Goal: Transaction & Acquisition: Book appointment/travel/reservation

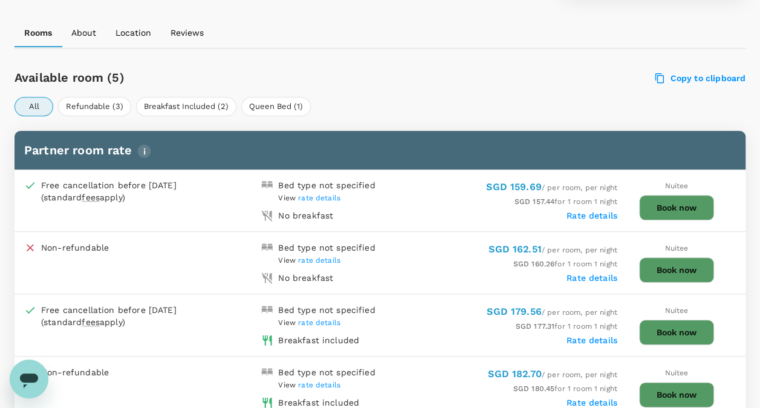
scroll to position [484, 0]
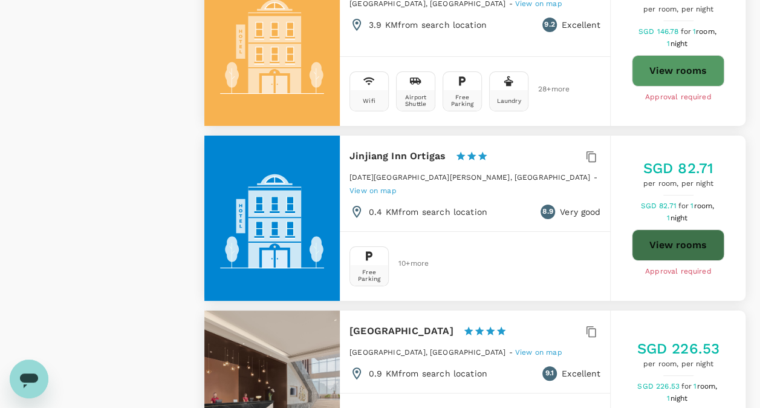
click at [657, 229] on button "View rooms" at bounding box center [678, 244] width 93 height 31
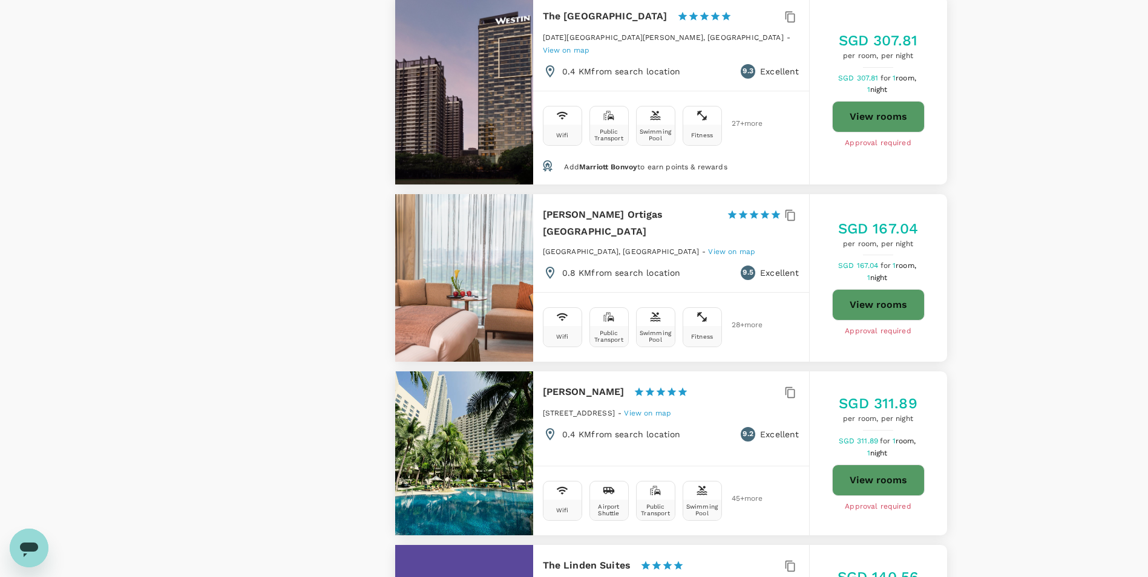
scroll to position [1331, 0]
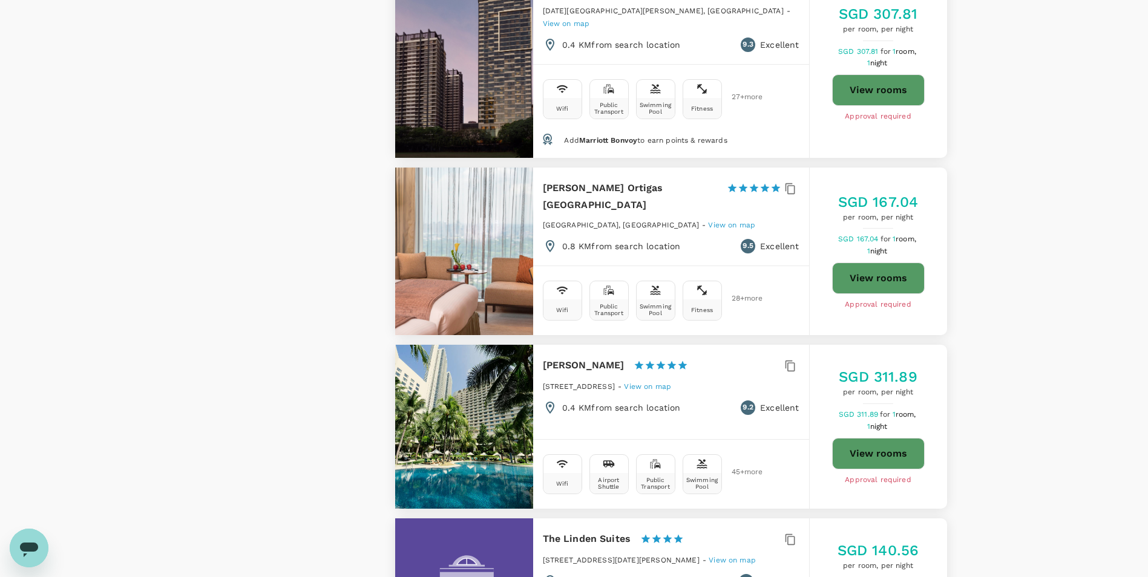
click at [760, 263] on button "View rooms" at bounding box center [878, 278] width 93 height 31
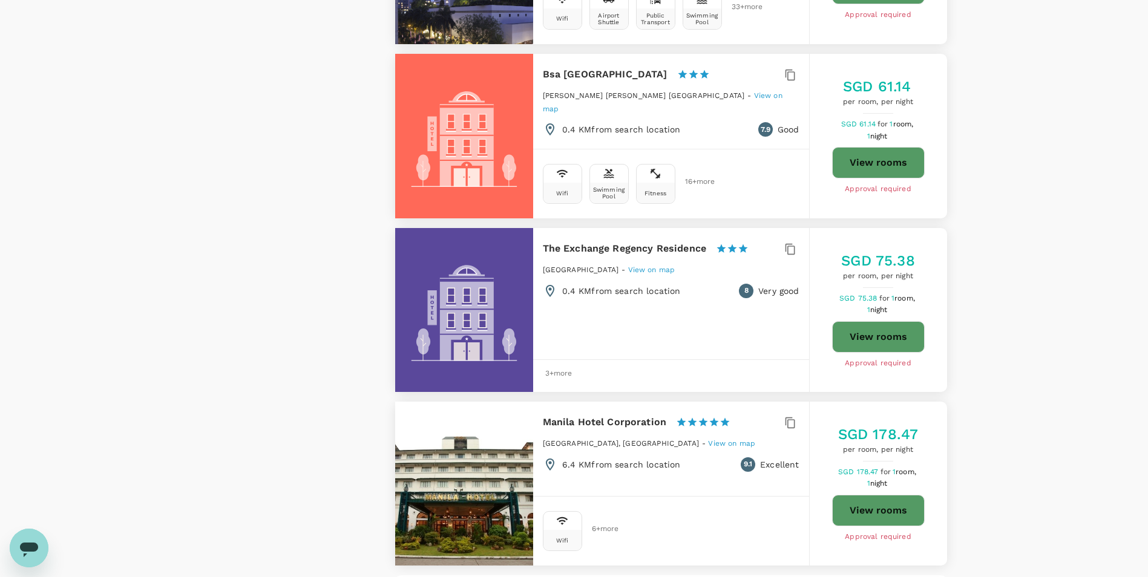
scroll to position [3327, 0]
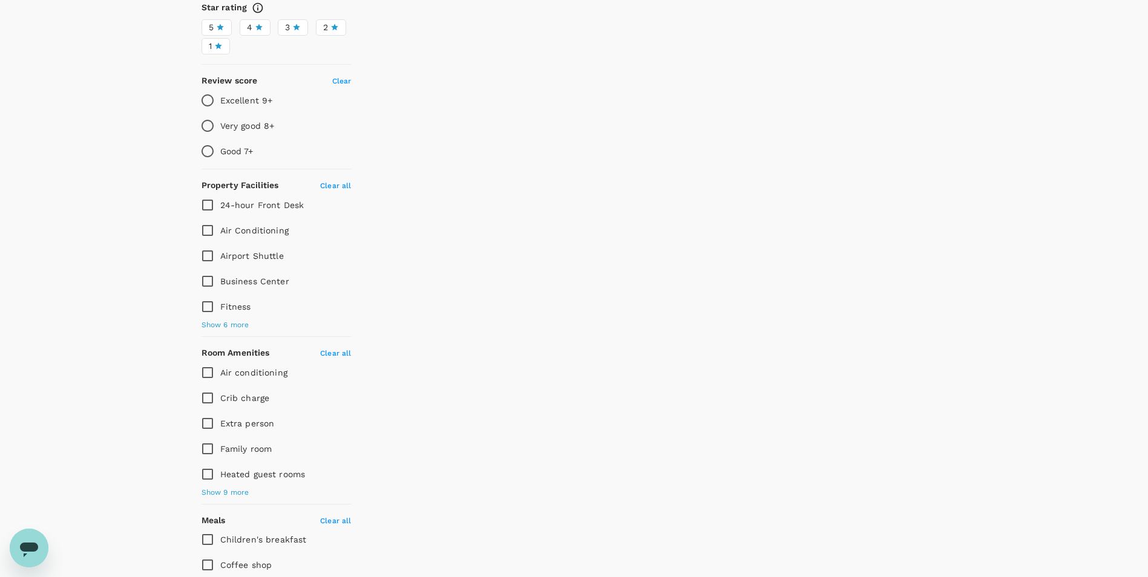
scroll to position [0, 0]
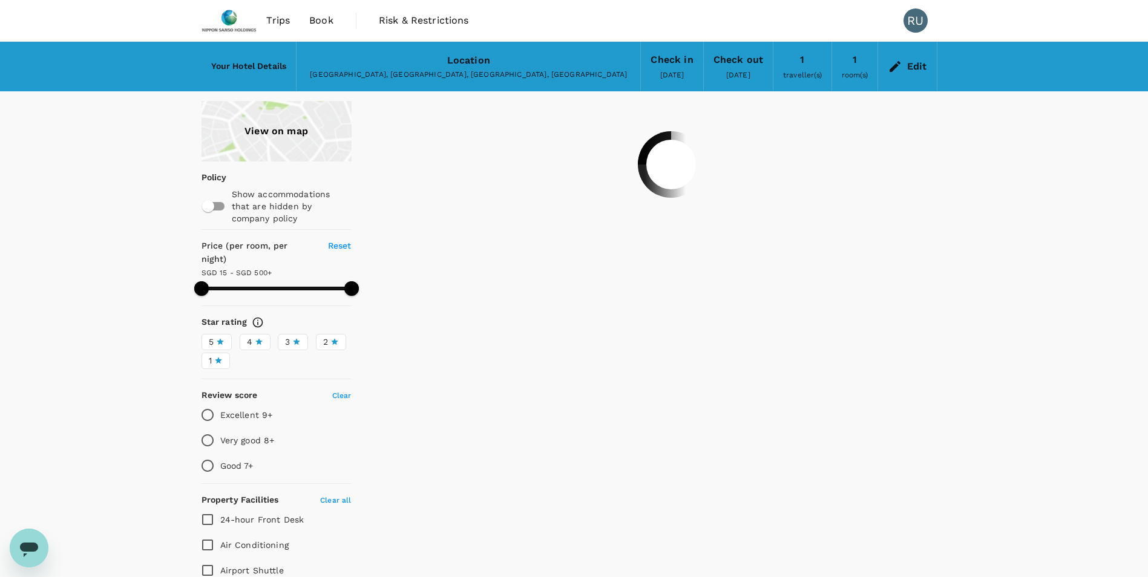
type input "499.19"
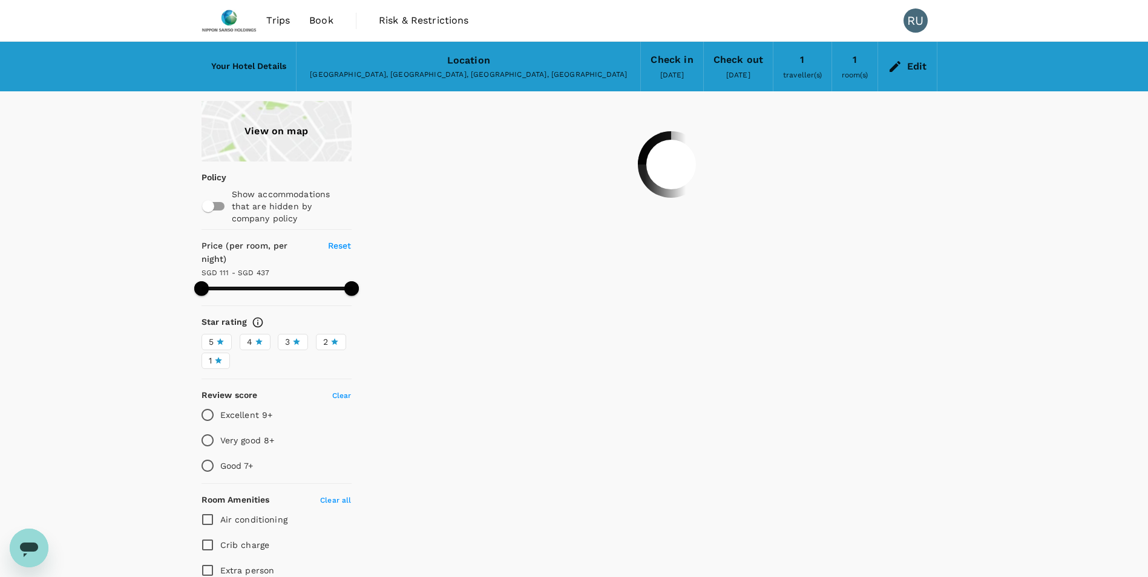
type input "437.18"
type input "28.18"
type input "499.49"
type input "26.49"
type input "499.02"
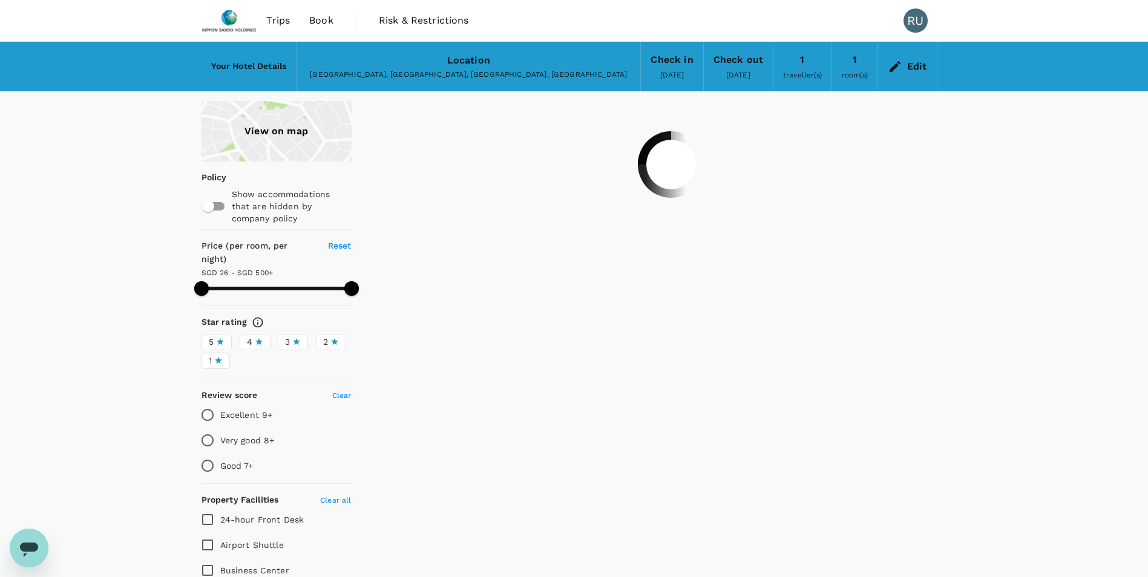
type input "17.02"
type input "499.18"
type input "15.18"
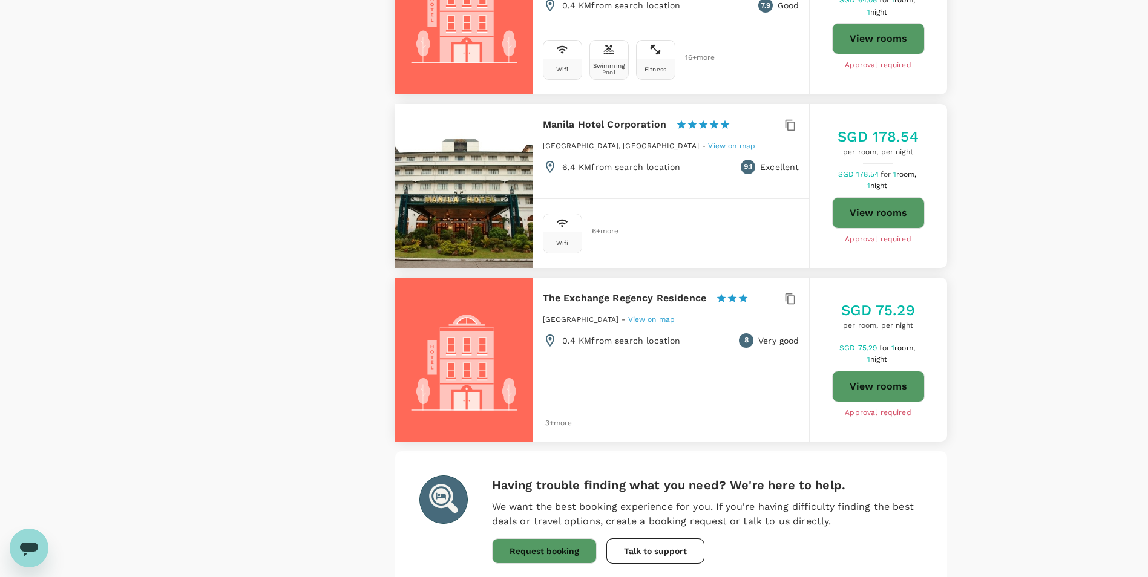
scroll to position [3359, 0]
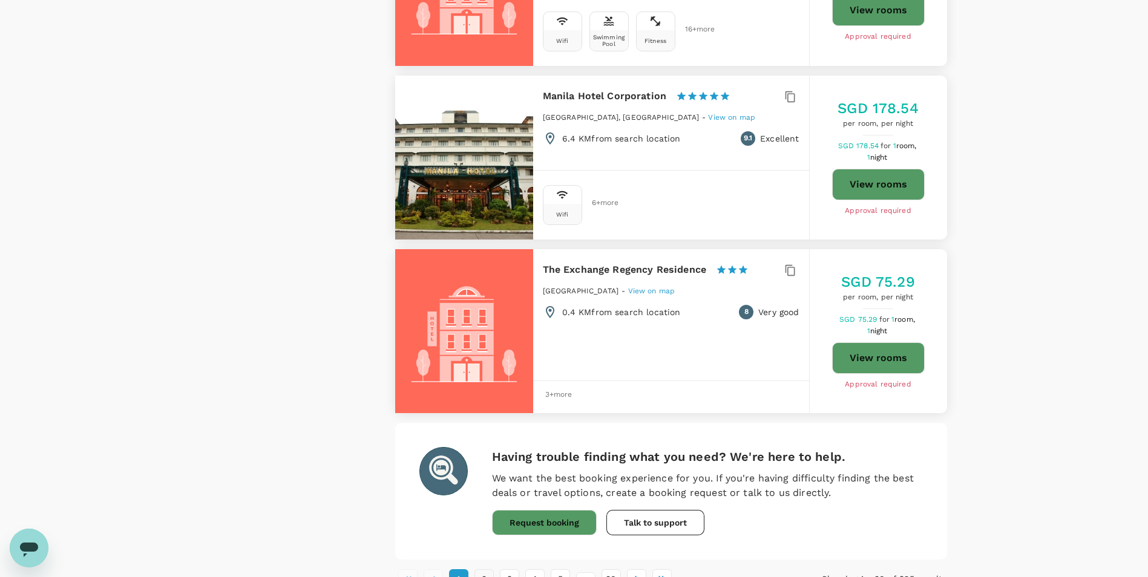
click at [484, 407] on button "2" at bounding box center [483, 578] width 19 height 19
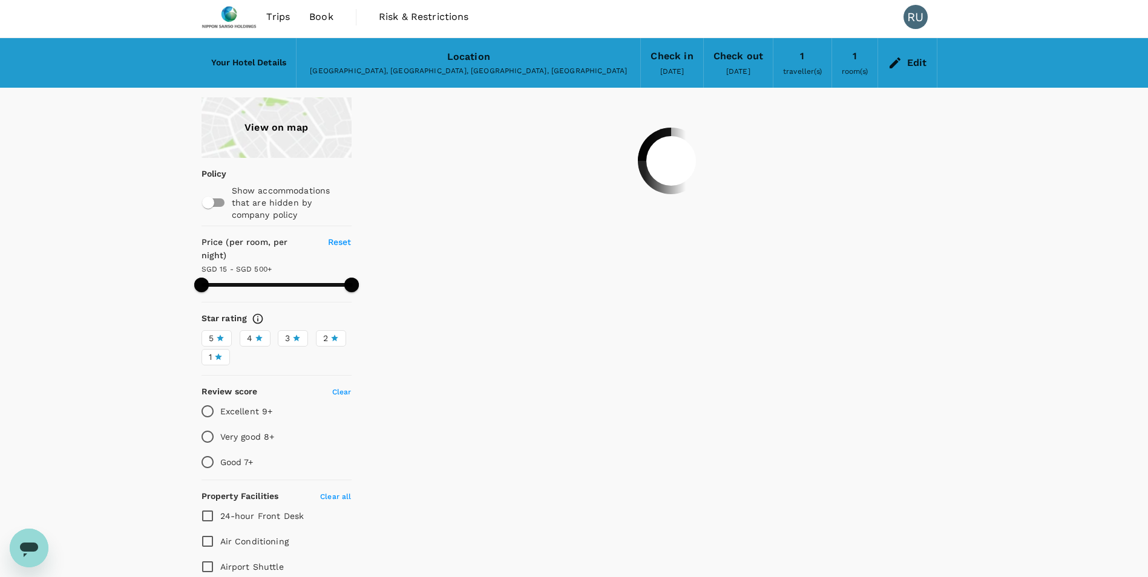
scroll to position [0, 0]
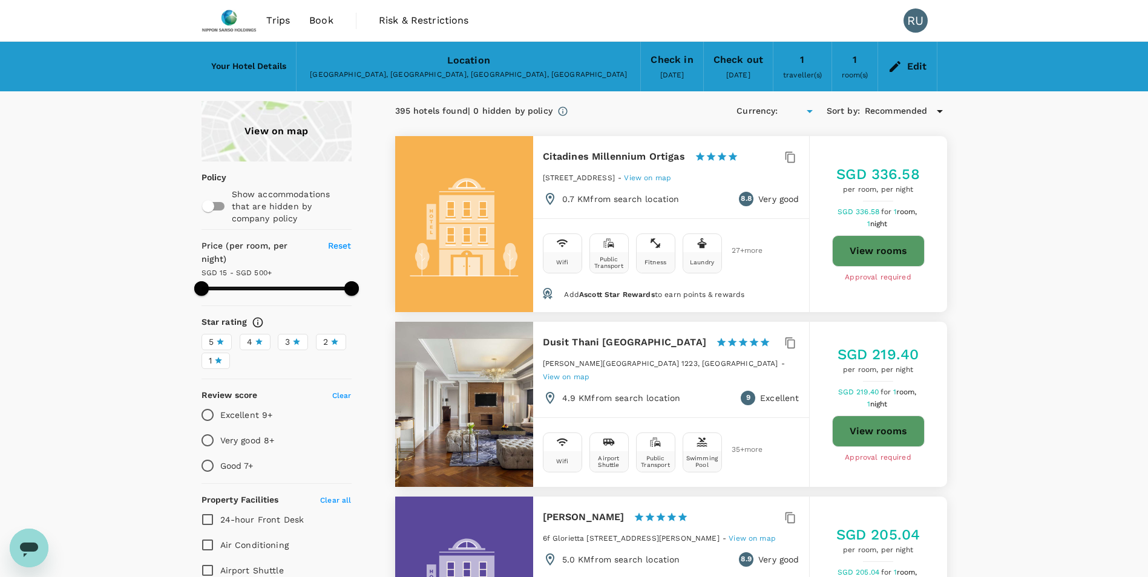
type input "499.18"
type input "SGD"
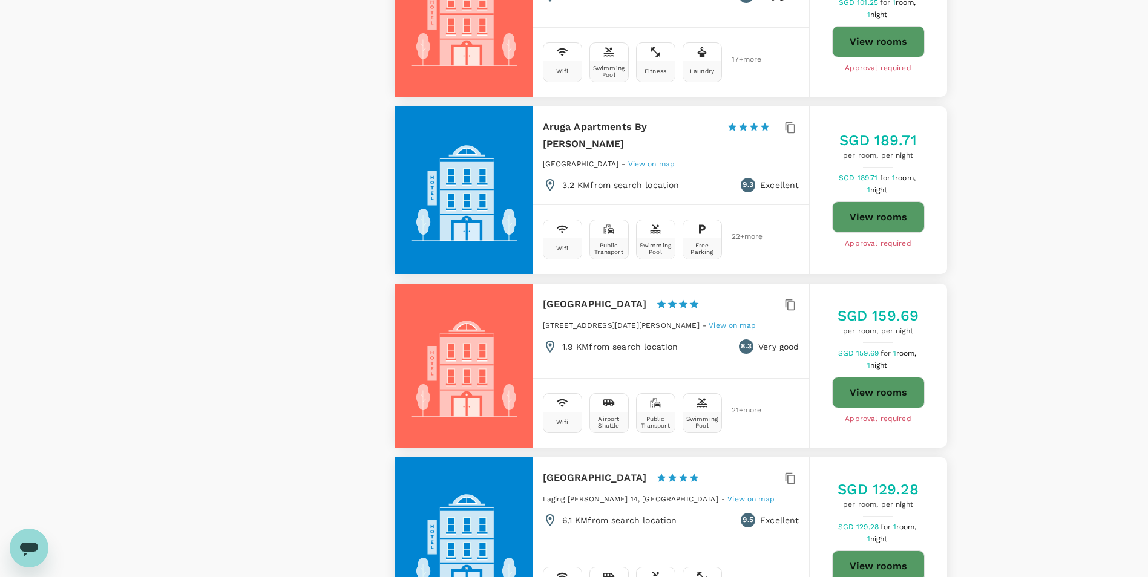
scroll to position [2057, 0]
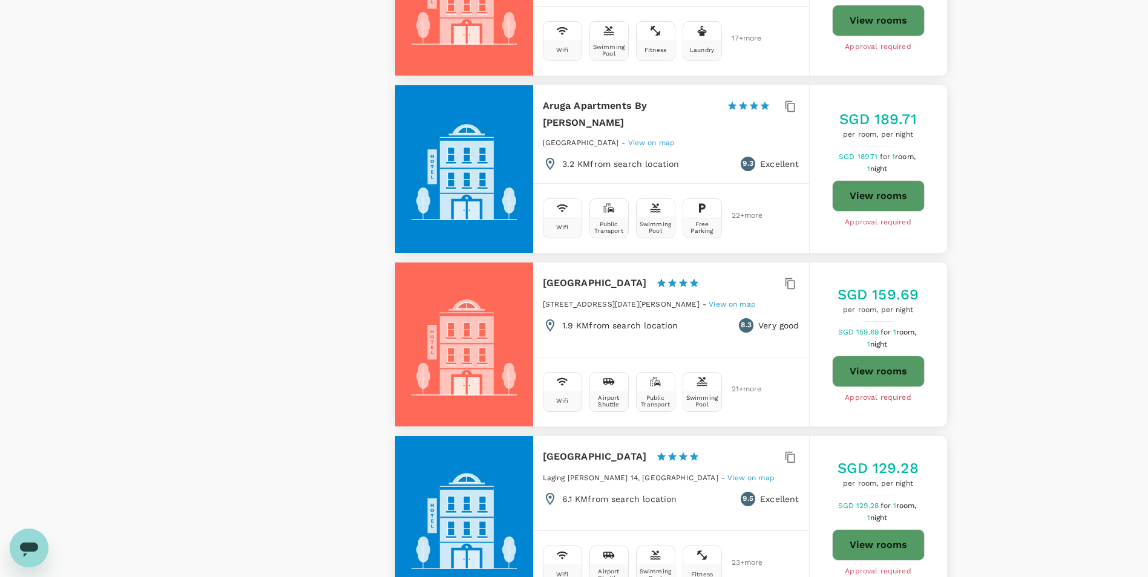
click at [760, 356] on button "View rooms" at bounding box center [878, 371] width 93 height 31
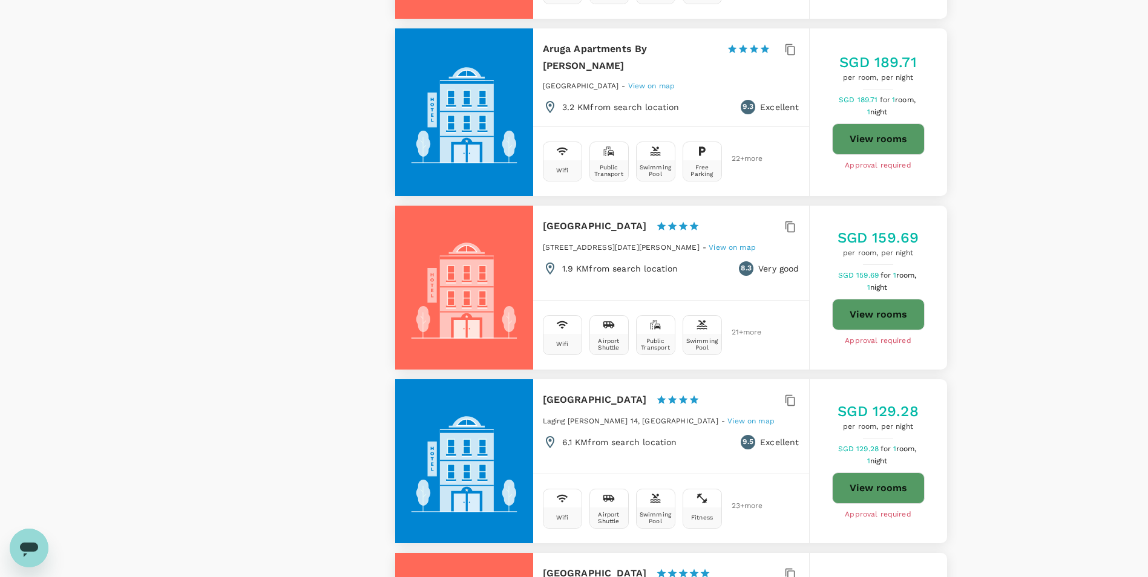
scroll to position [2100, 0]
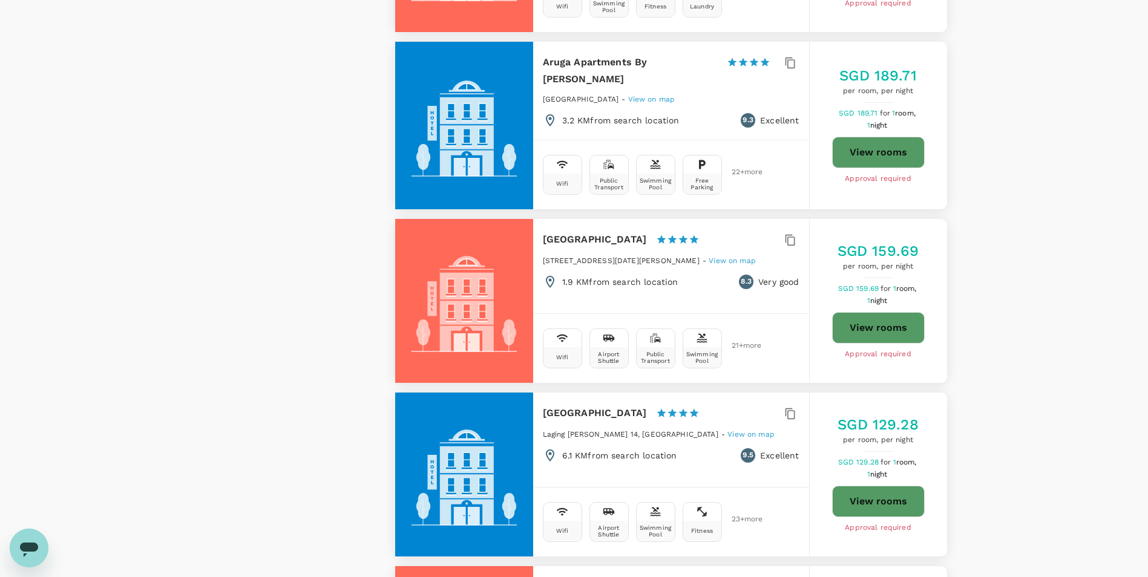
click at [760, 312] on button "View rooms" at bounding box center [878, 327] width 93 height 31
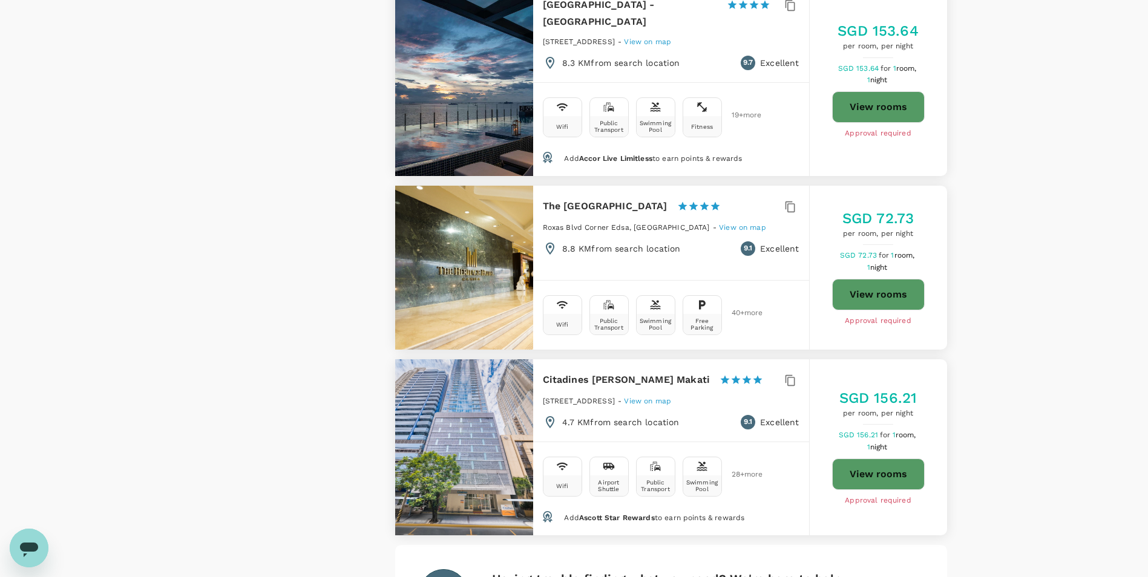
scroll to position [3371, 0]
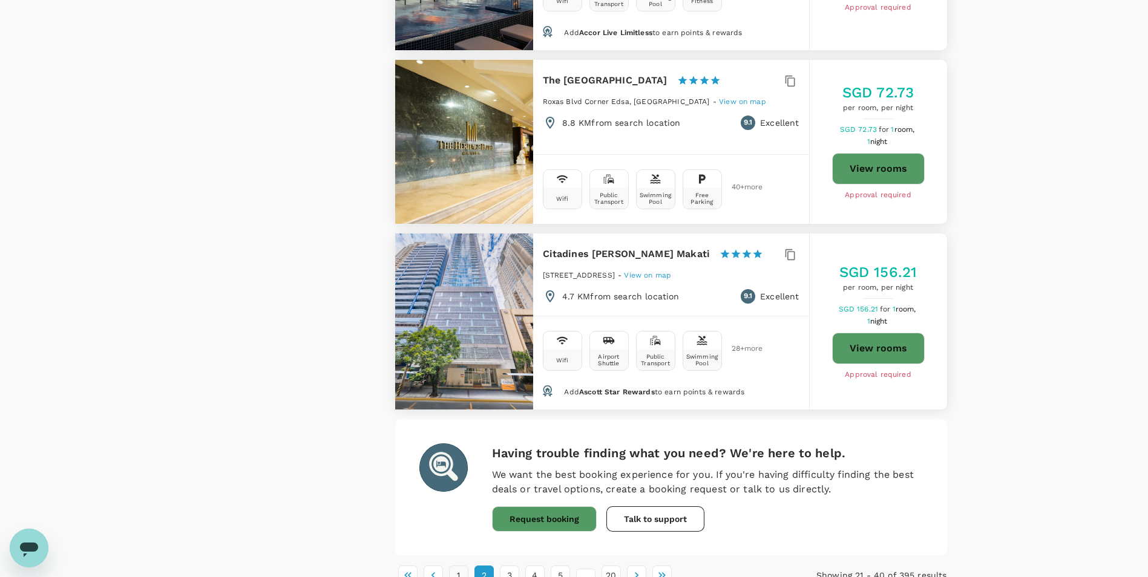
click at [457, 407] on button "1" at bounding box center [458, 575] width 19 height 19
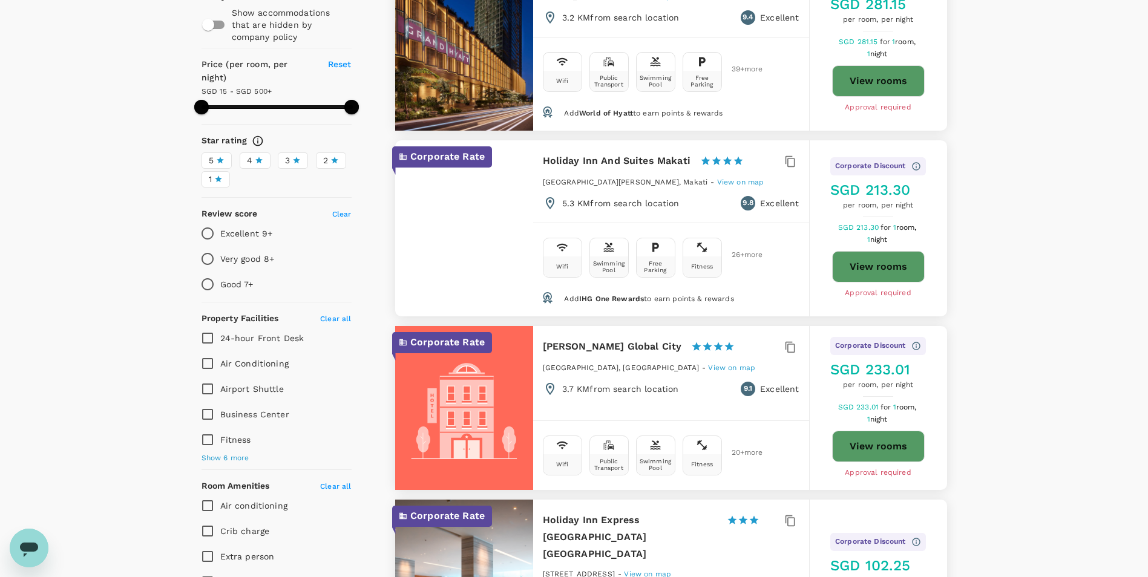
scroll to position [0, 0]
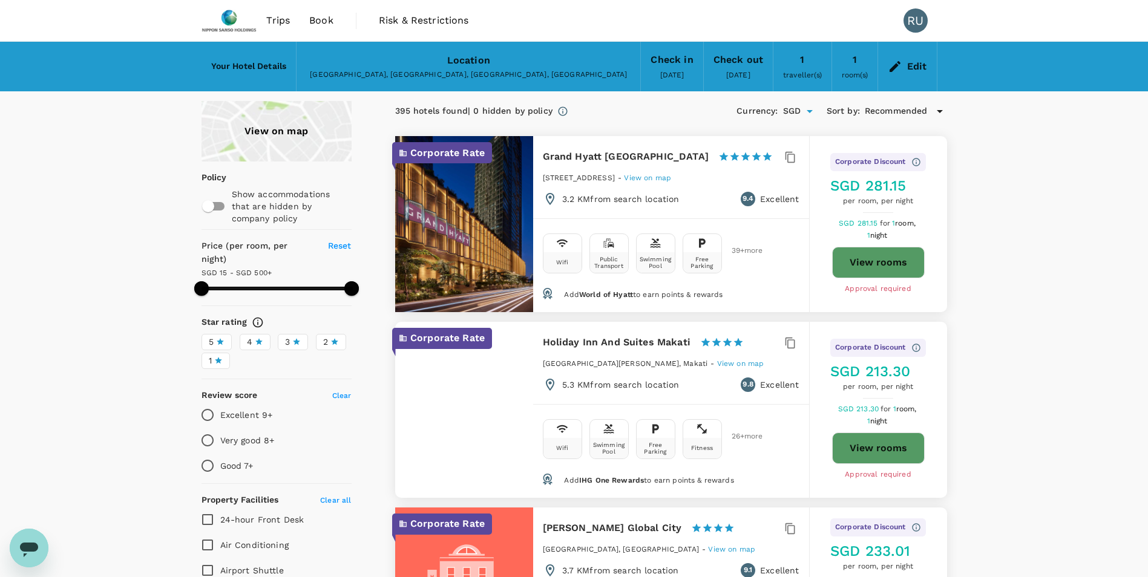
click at [760, 110] on icon at bounding box center [939, 111] width 6 height 3
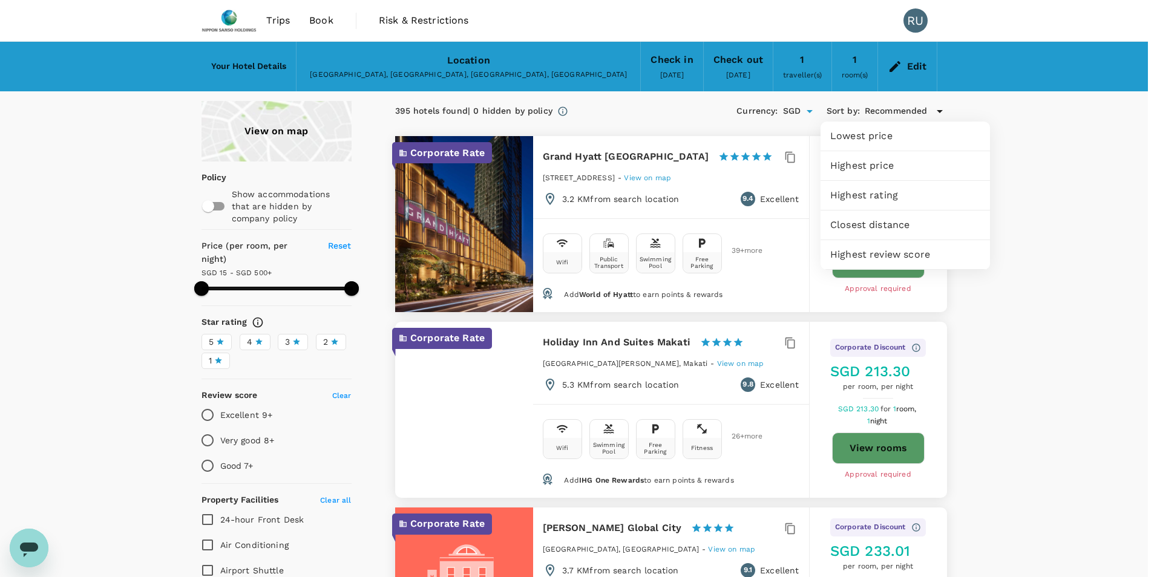
click at [760, 200] on span "Highest rating" at bounding box center [905, 195] width 150 height 15
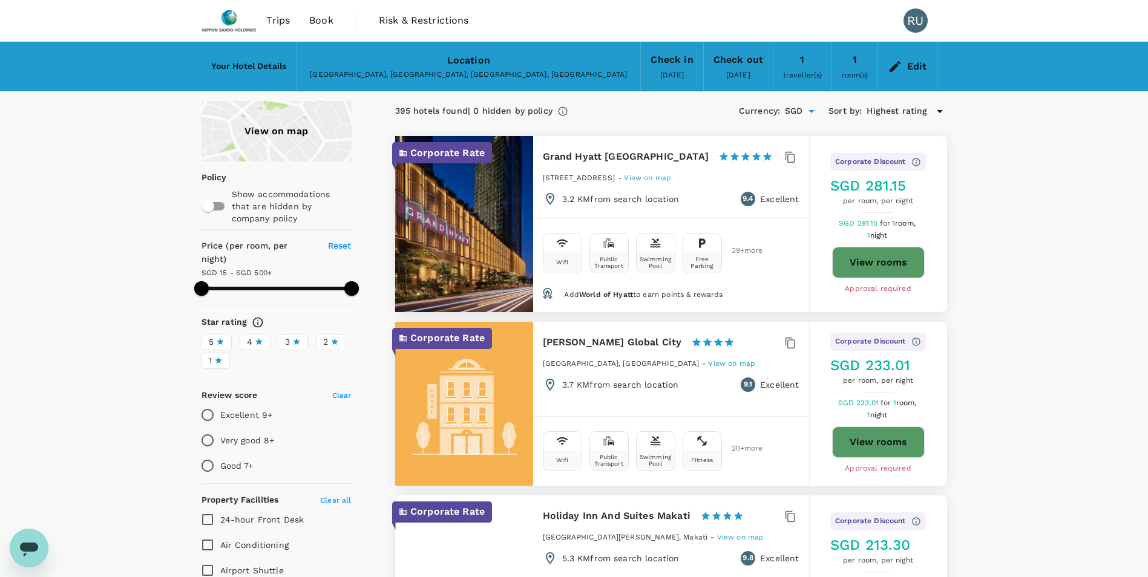
click at [760, 109] on span "Highest rating" at bounding box center [896, 111] width 60 height 13
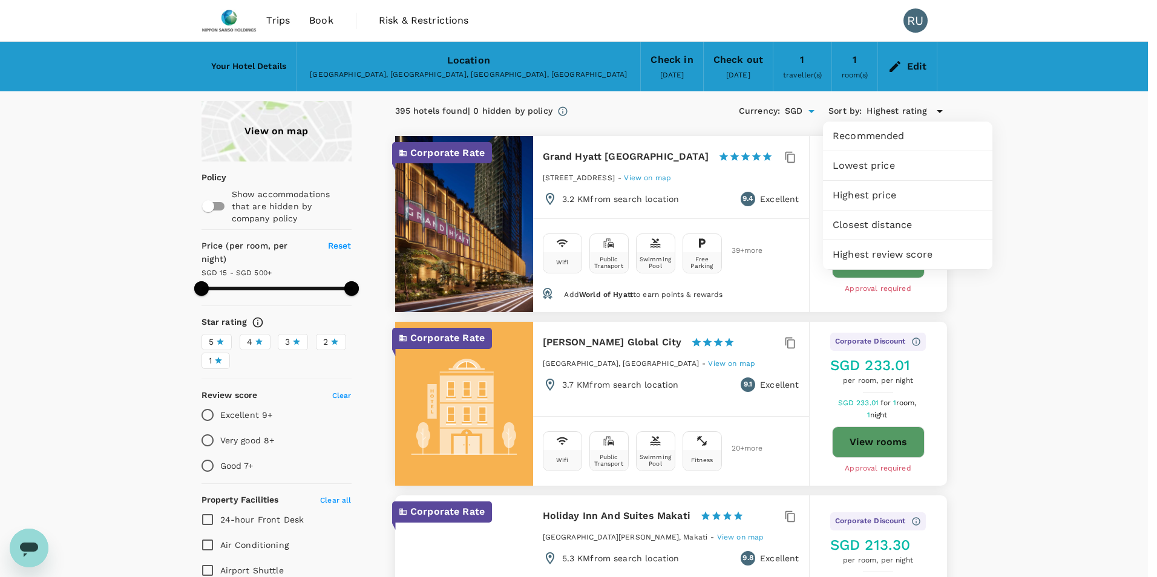
click at [760, 132] on span "Recommended" at bounding box center [907, 136] width 150 height 15
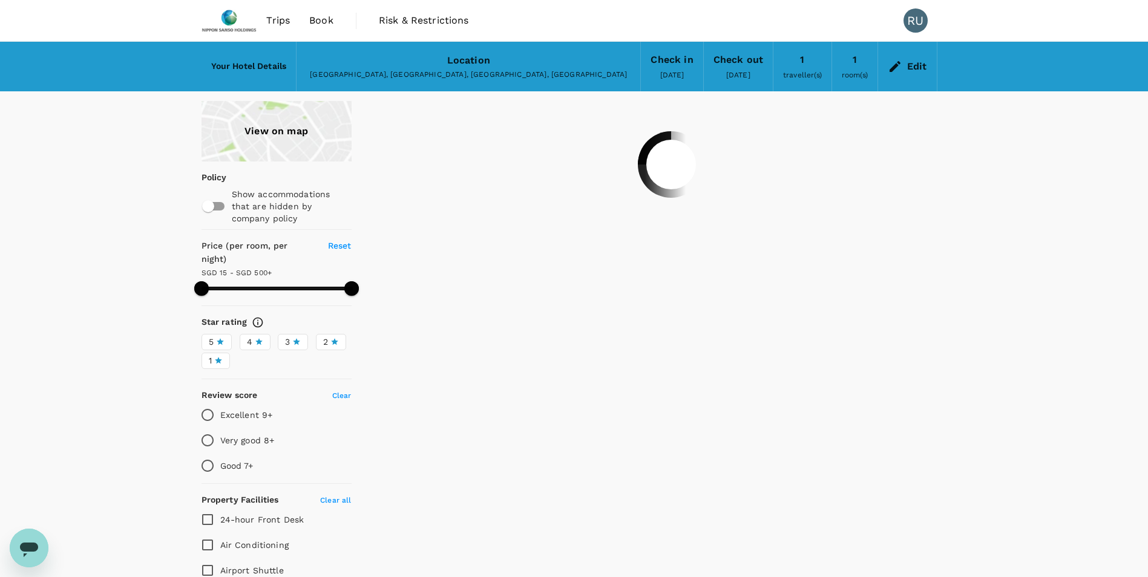
type input "499.18"
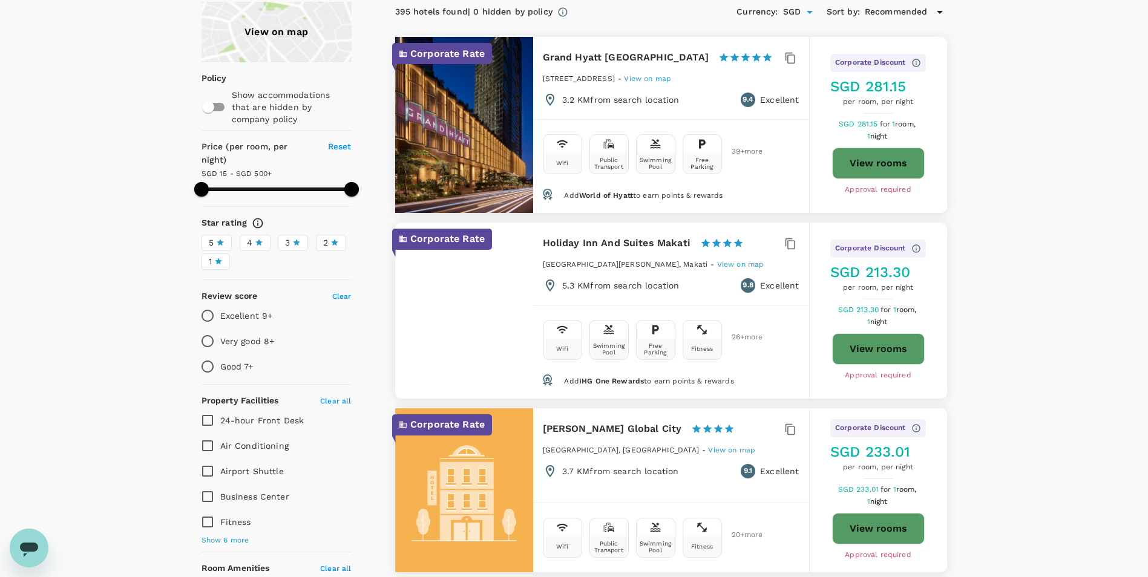
scroll to position [121, 0]
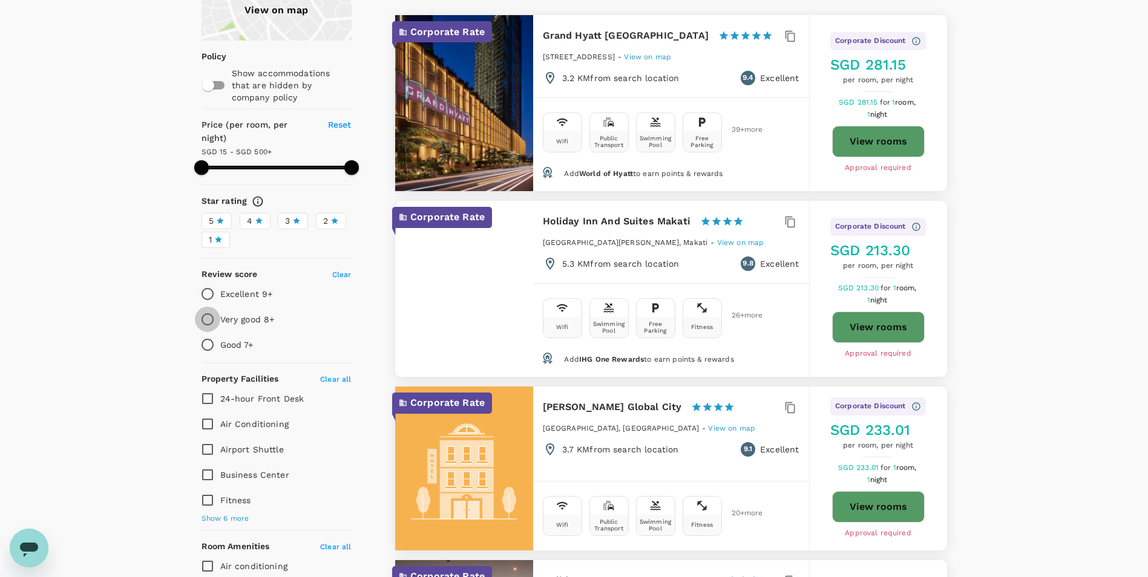
click at [208, 307] on input "Very good 8+" at bounding box center [207, 319] width 25 height 25
radio input "true"
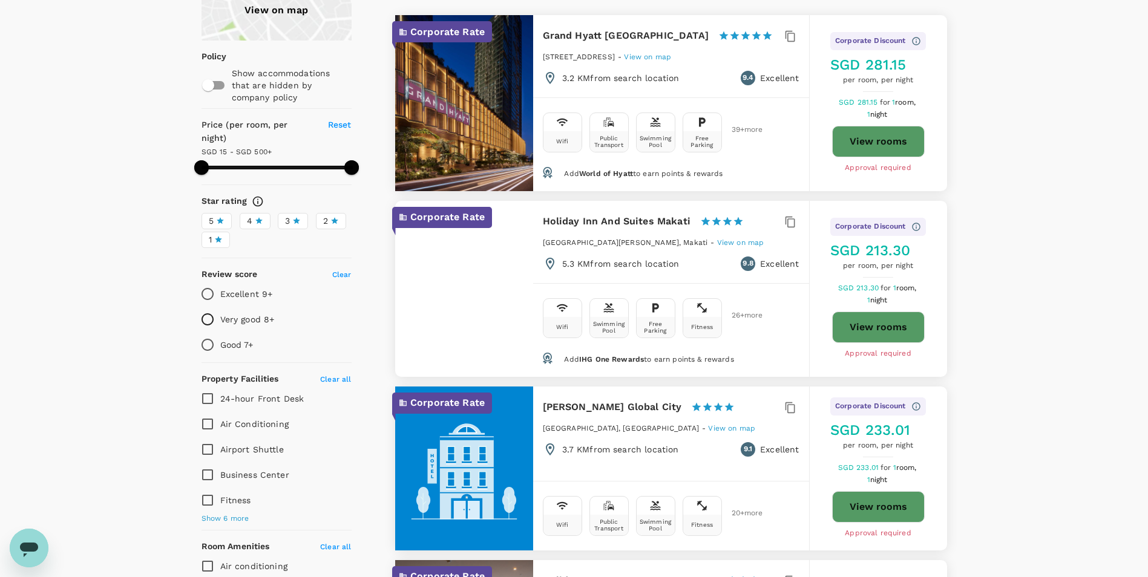
type input "499.18"
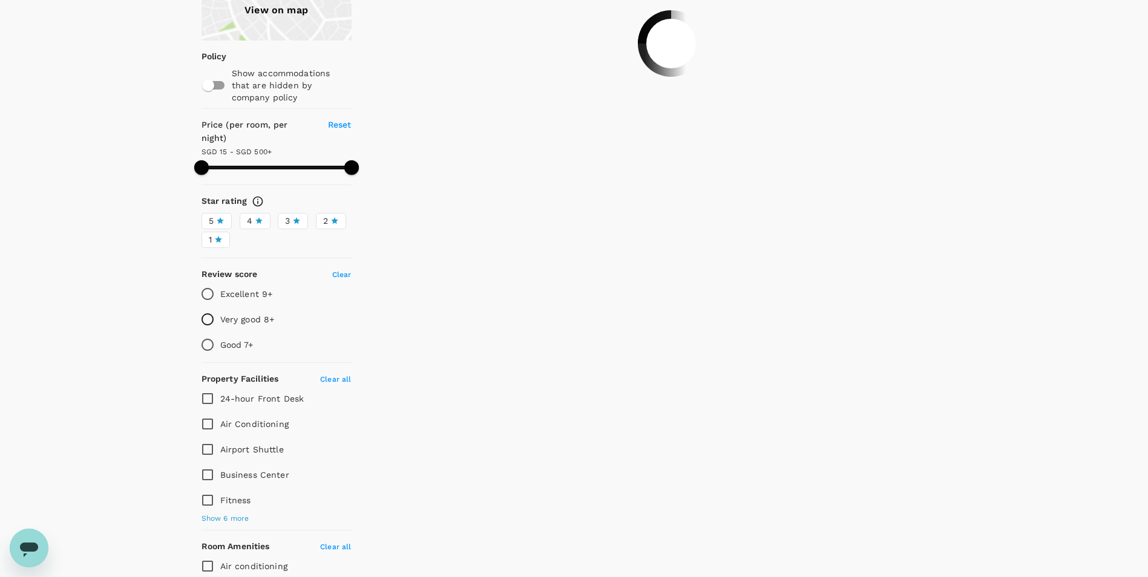
click at [206, 281] on input "Excellent 9+" at bounding box center [207, 293] width 25 height 25
radio input "true"
type input "499.18"
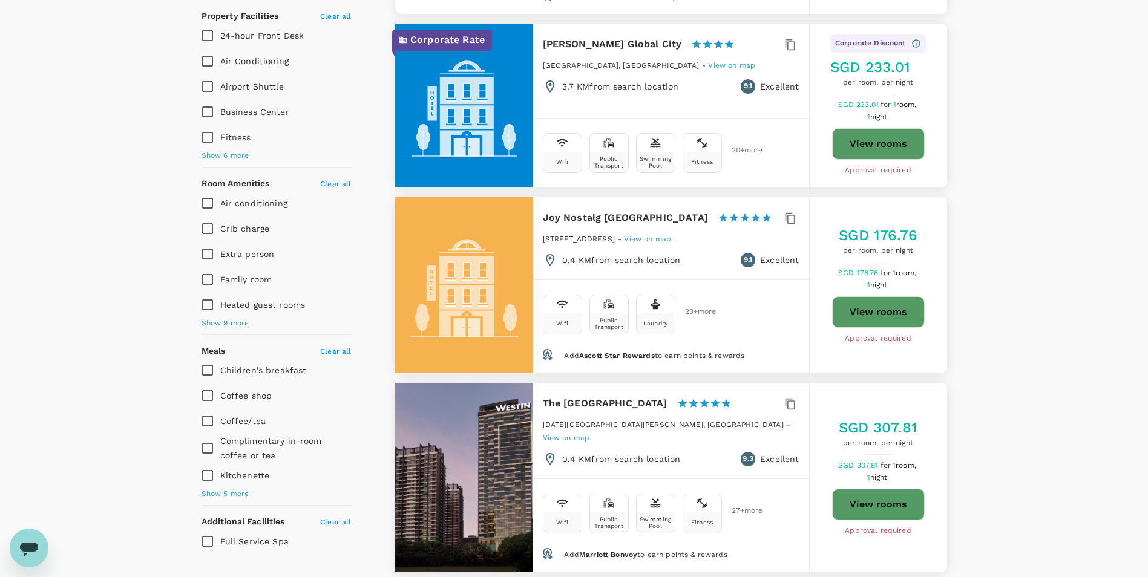
scroll to position [302, 0]
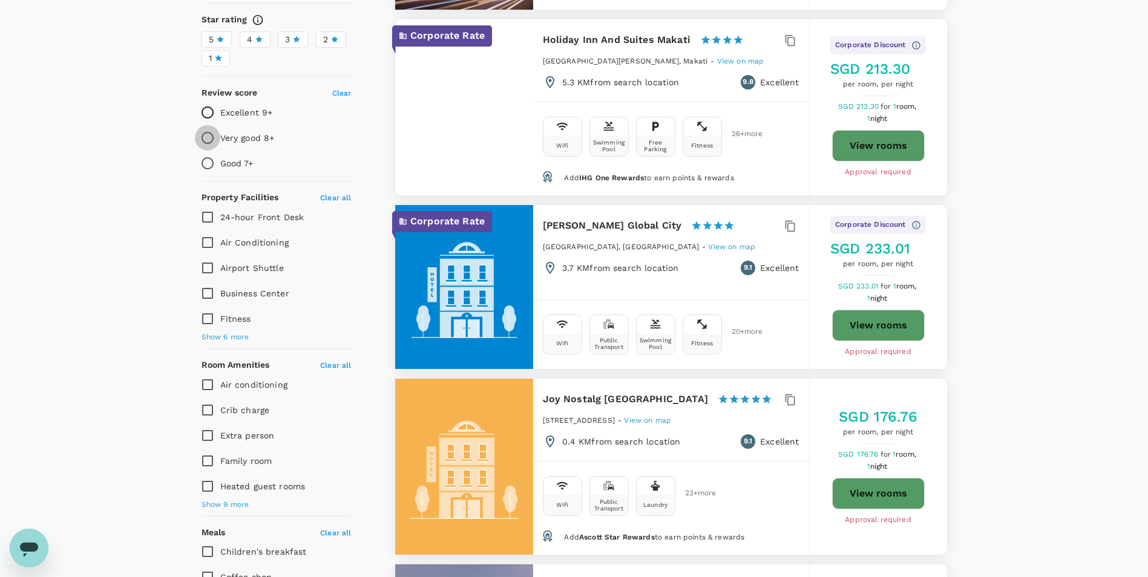
click at [209, 128] on input "Very good 8+" at bounding box center [207, 137] width 25 height 25
radio input "true"
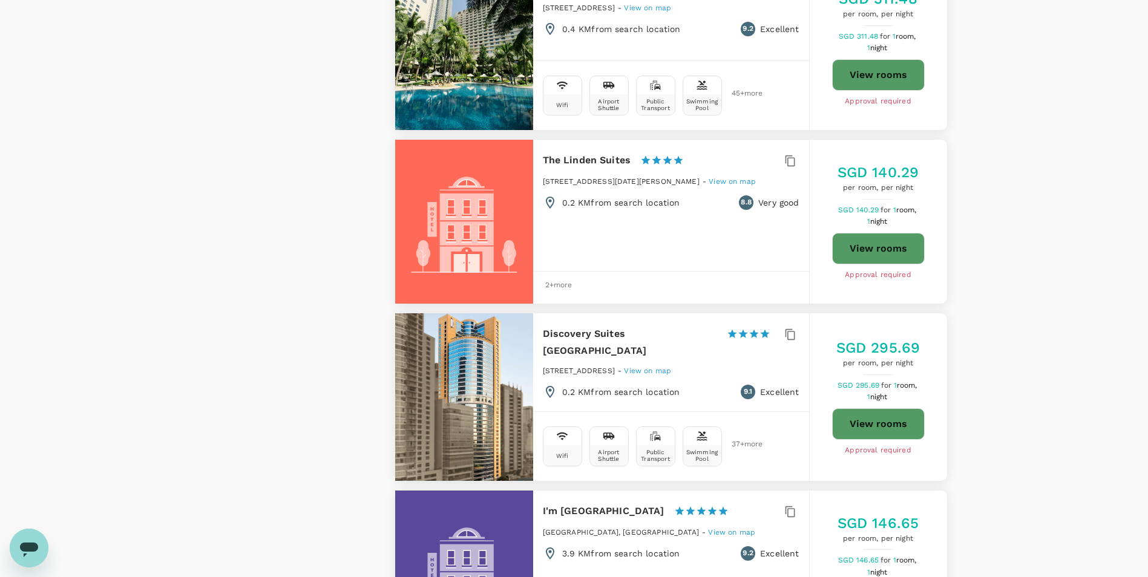
scroll to position [1512, 0]
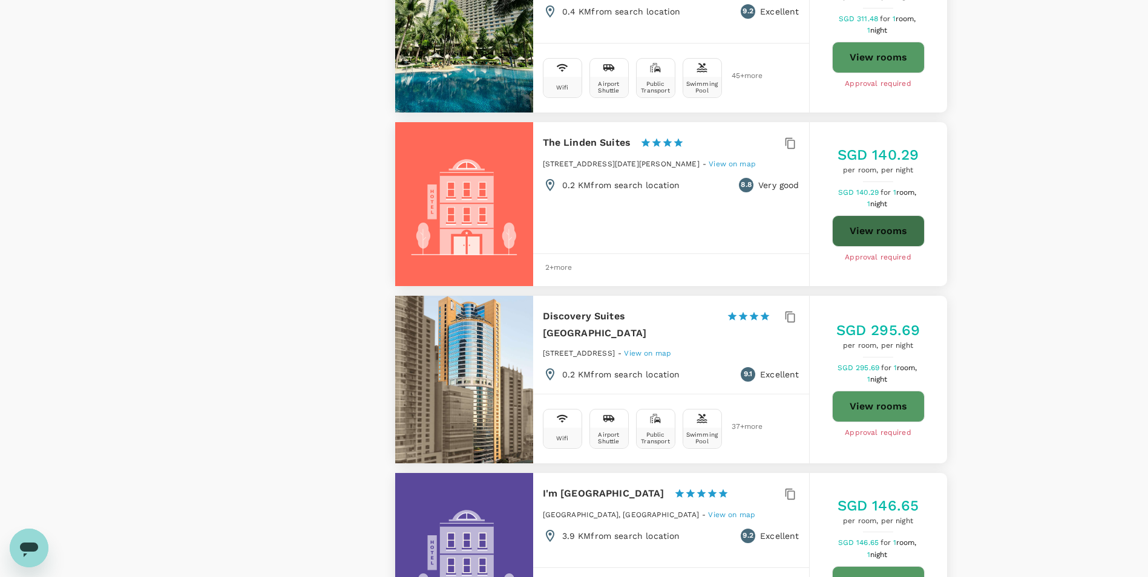
click at [760, 215] on button "View rooms" at bounding box center [878, 230] width 93 height 31
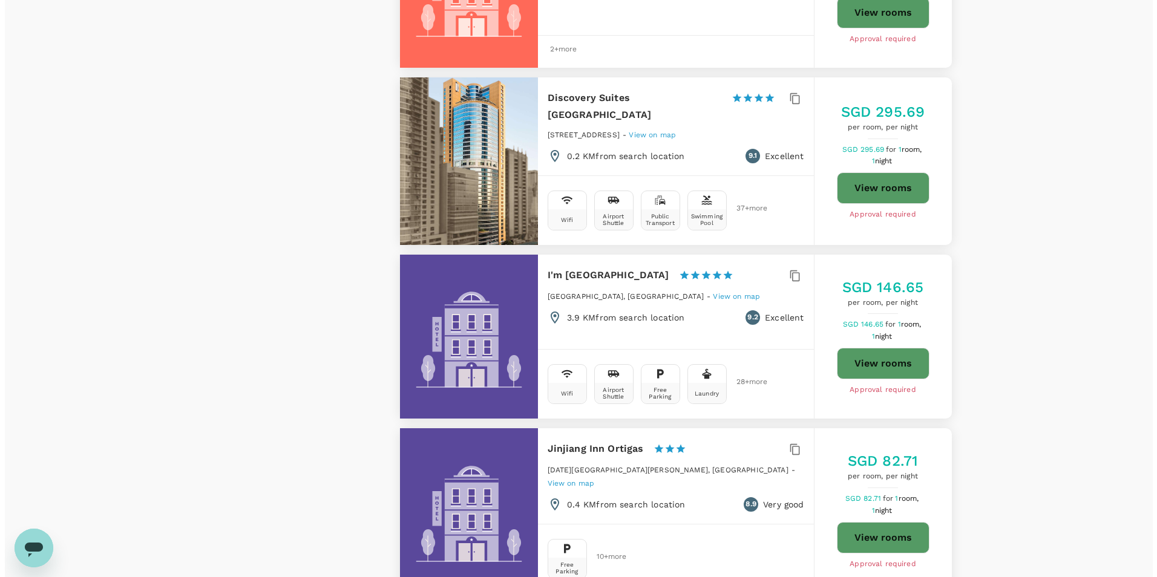
scroll to position [1875, 0]
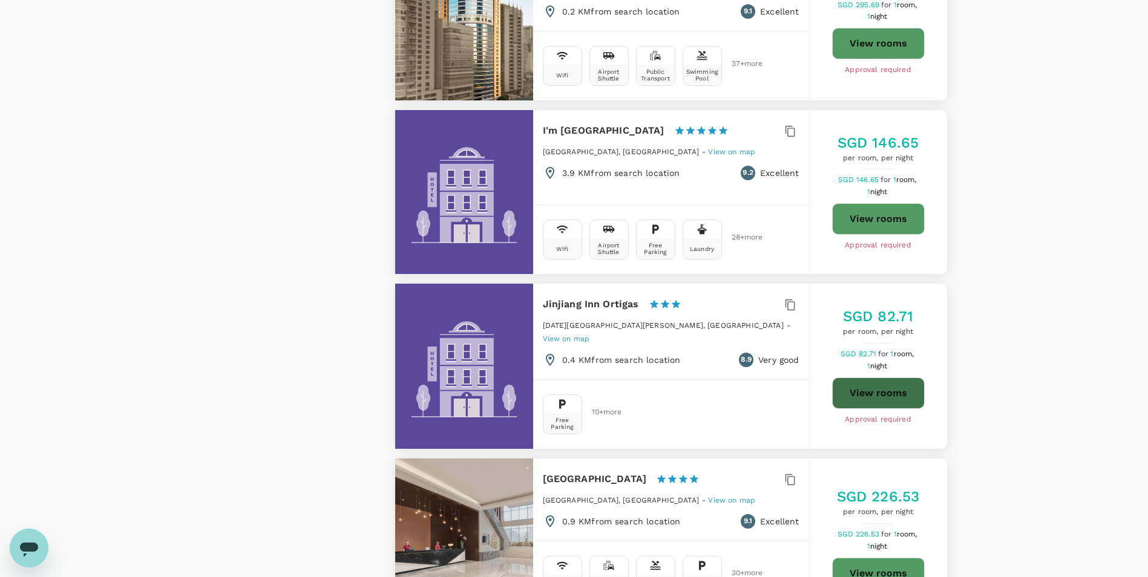
click at [760, 377] on button "View rooms" at bounding box center [878, 392] width 93 height 31
type input "499.18"
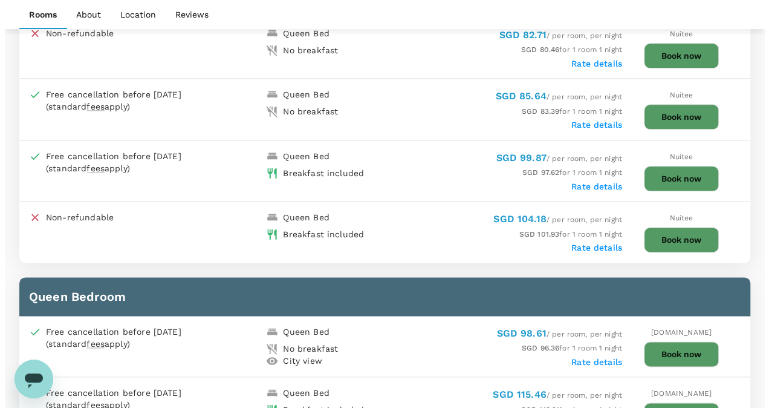
scroll to position [726, 0]
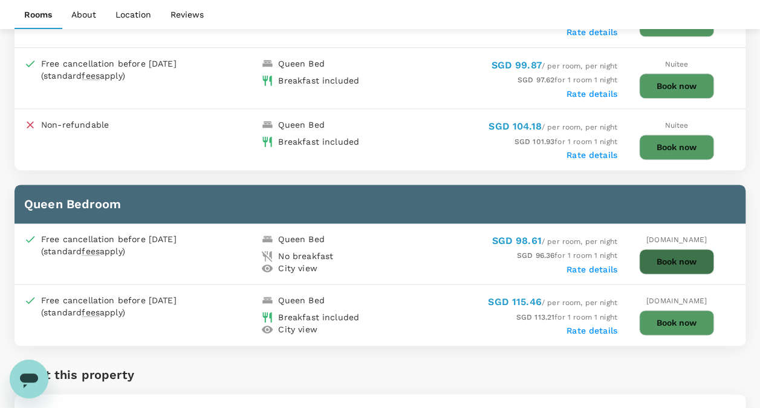
click at [656, 256] on button "Book now" at bounding box center [676, 261] width 75 height 25
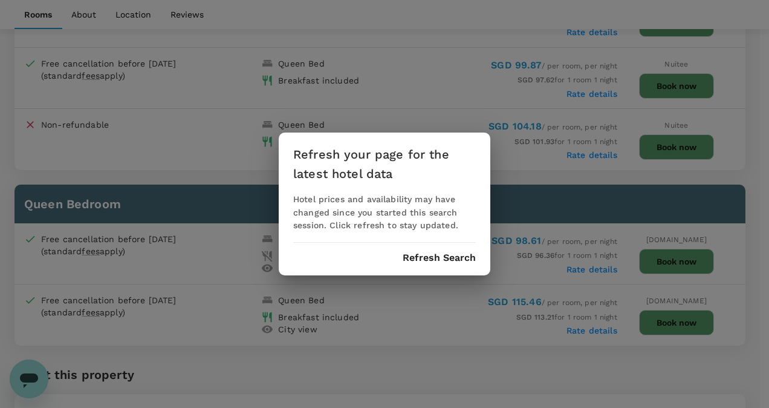
click at [419, 259] on button "Refresh Search" at bounding box center [439, 257] width 73 height 11
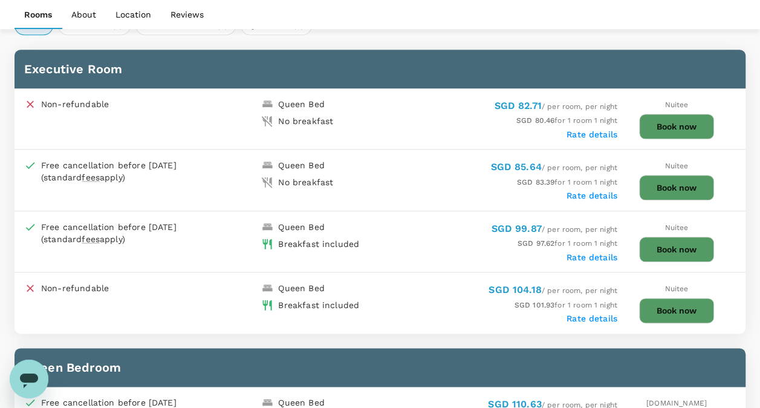
scroll to position [544, 0]
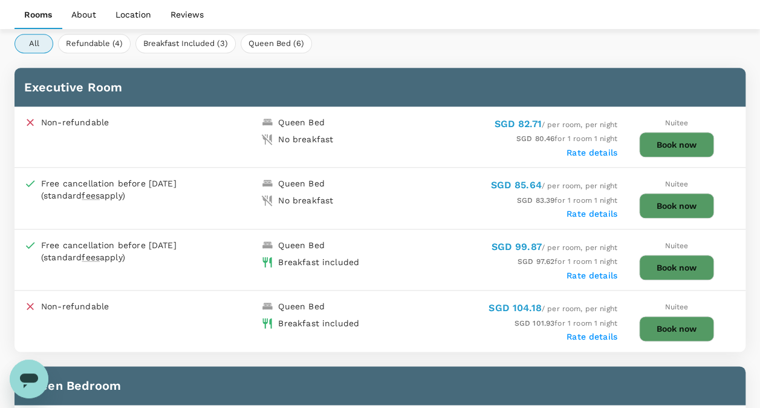
click at [577, 270] on label "Rate details" at bounding box center [592, 275] width 51 height 10
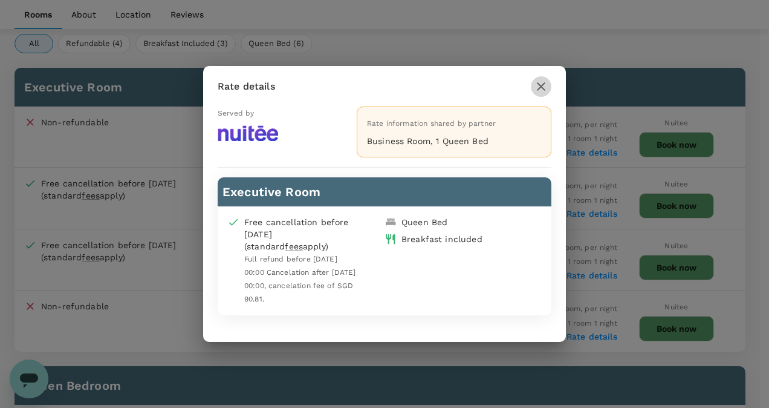
click at [546, 87] on icon "button" at bounding box center [541, 86] width 15 height 15
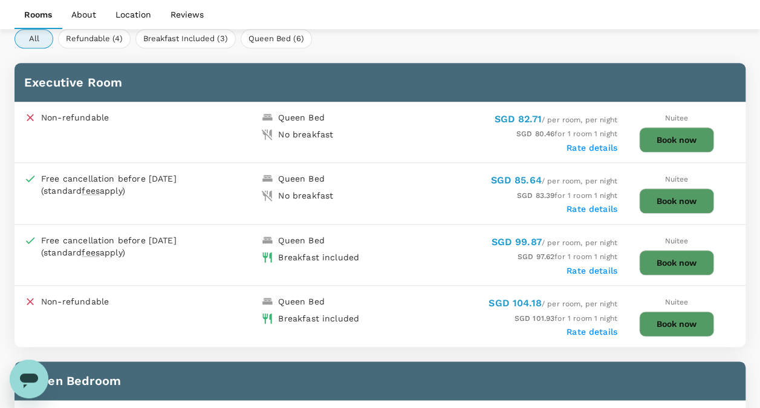
scroll to position [428, 0]
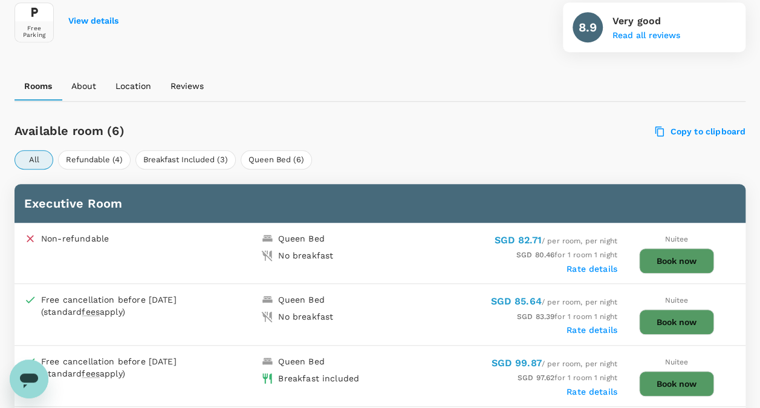
click at [175, 82] on p "Reviews" at bounding box center [187, 86] width 33 height 12
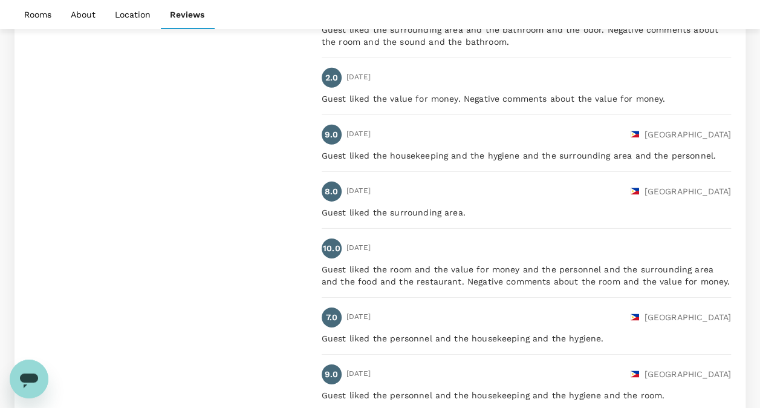
scroll to position [1880, 0]
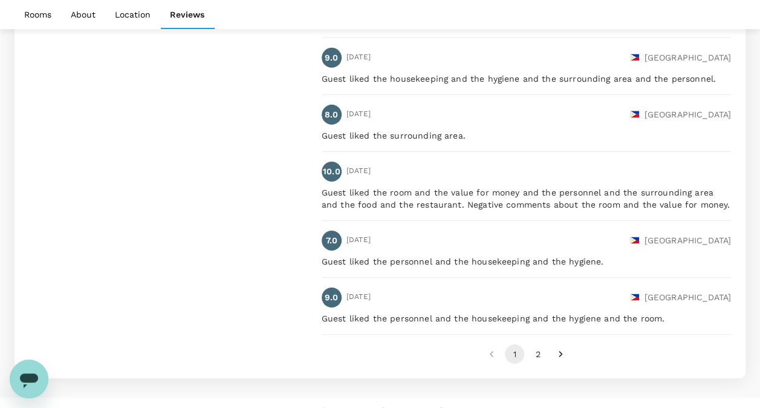
click at [535, 344] on button "2" at bounding box center [537, 353] width 19 height 19
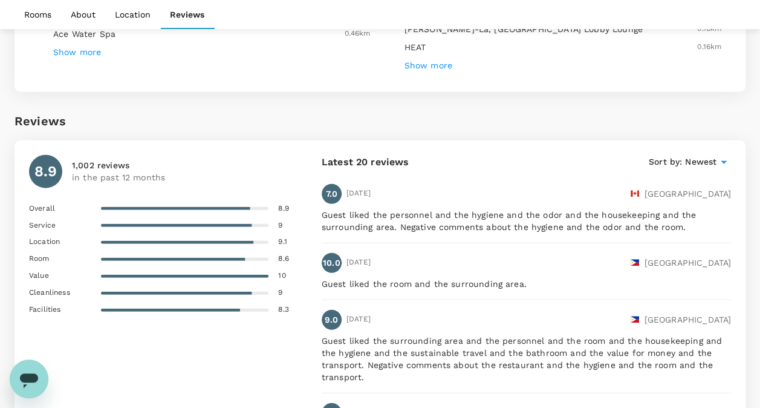
scroll to position [1266, 0]
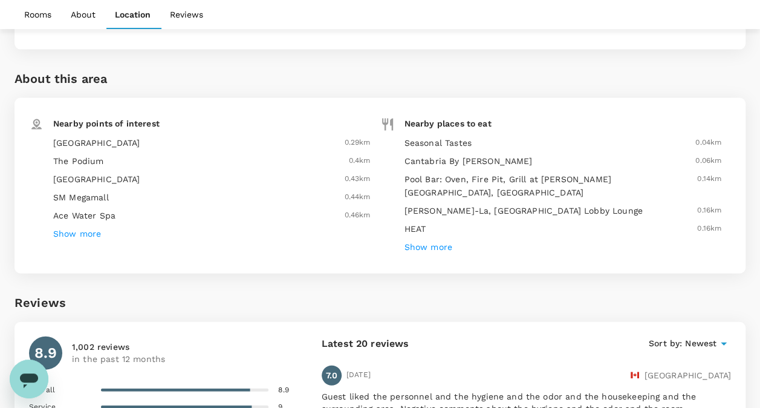
click at [439, 241] on h6 "Show more" at bounding box center [429, 247] width 48 height 13
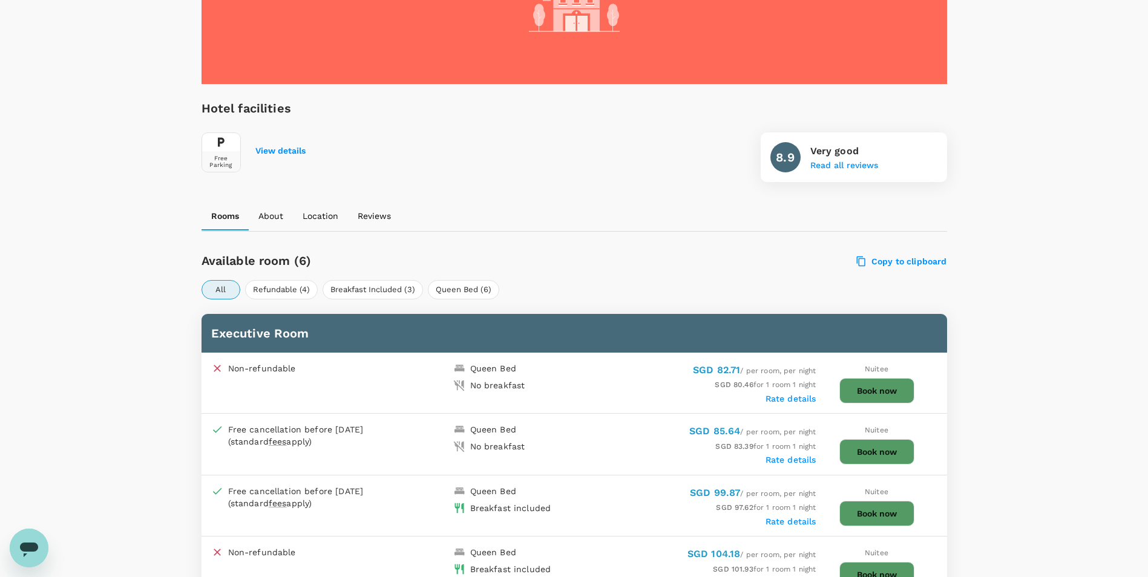
scroll to position [60, 0]
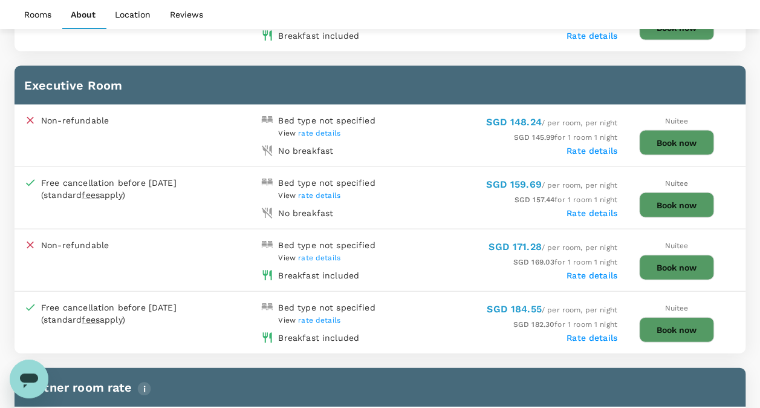
scroll to position [1210, 0]
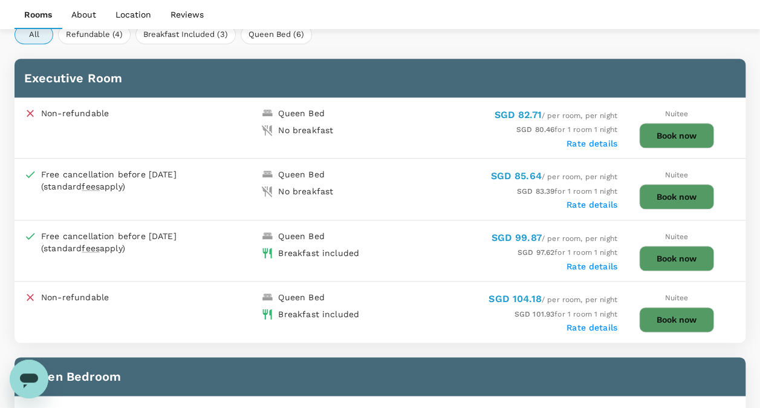
scroll to position [557, 0]
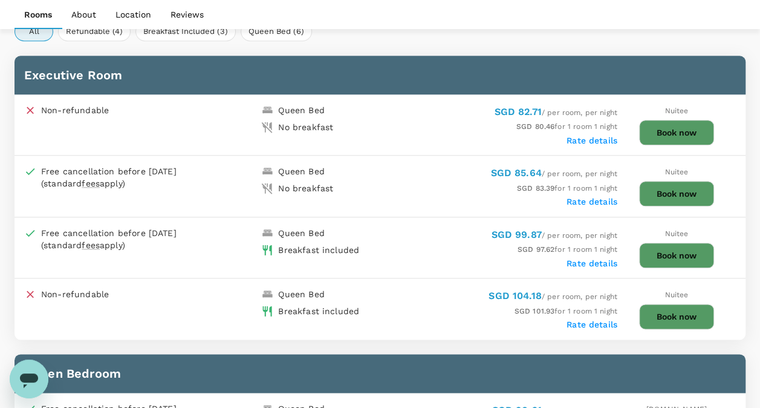
click at [682, 251] on button "Book now" at bounding box center [676, 255] width 75 height 25
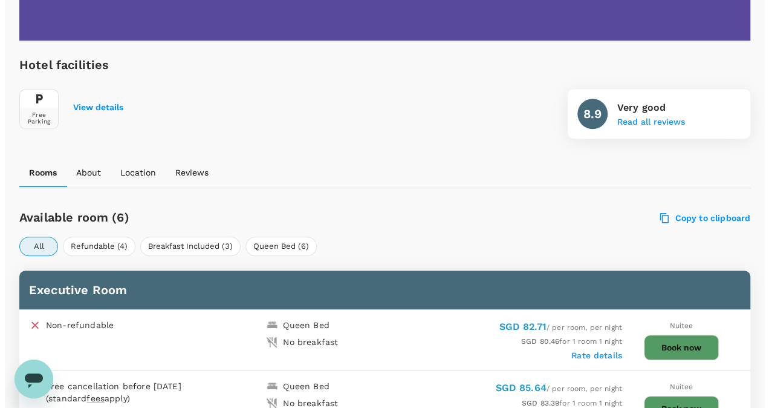
scroll to position [254, 0]
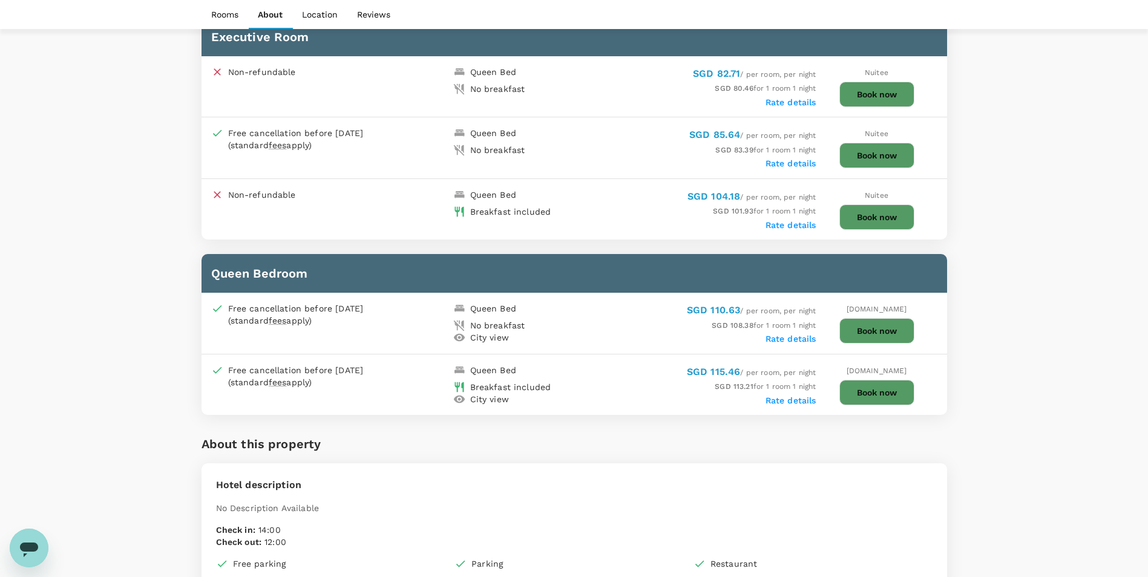
scroll to position [606, 0]
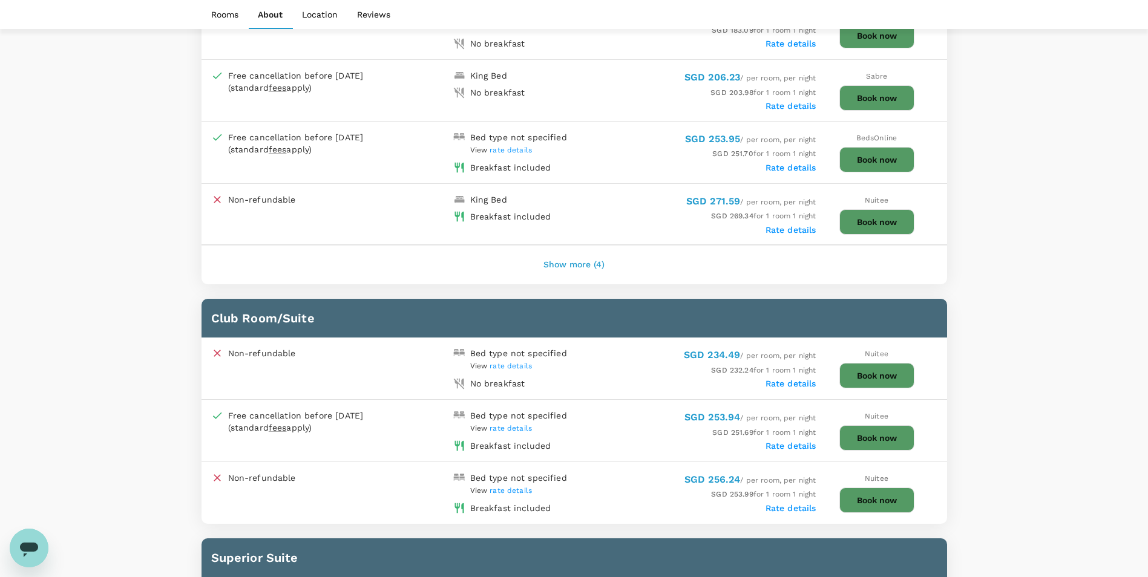
scroll to position [1573, 0]
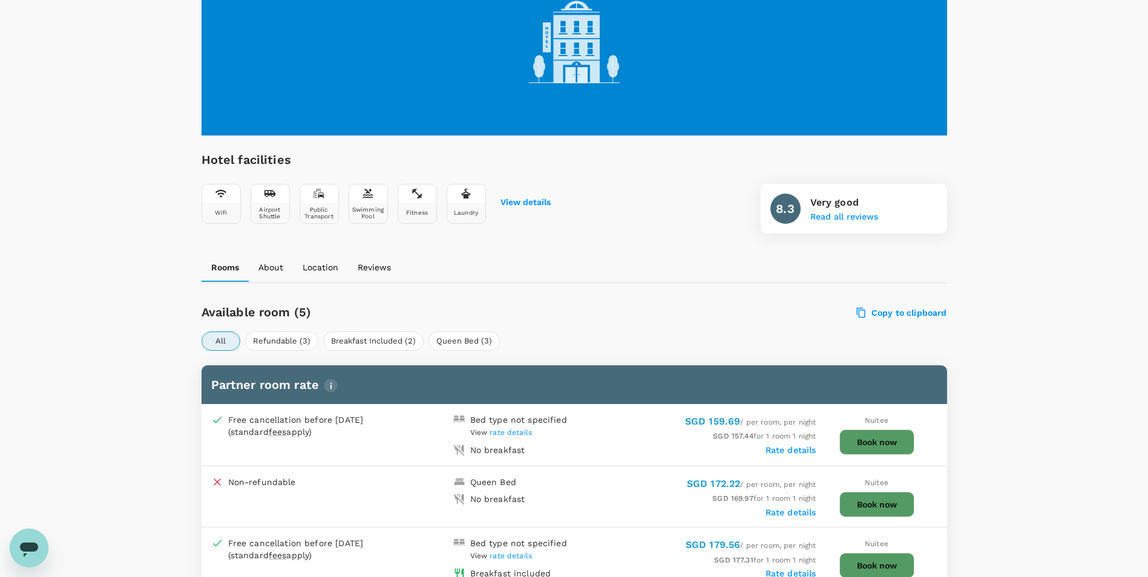
scroll to position [242, 0]
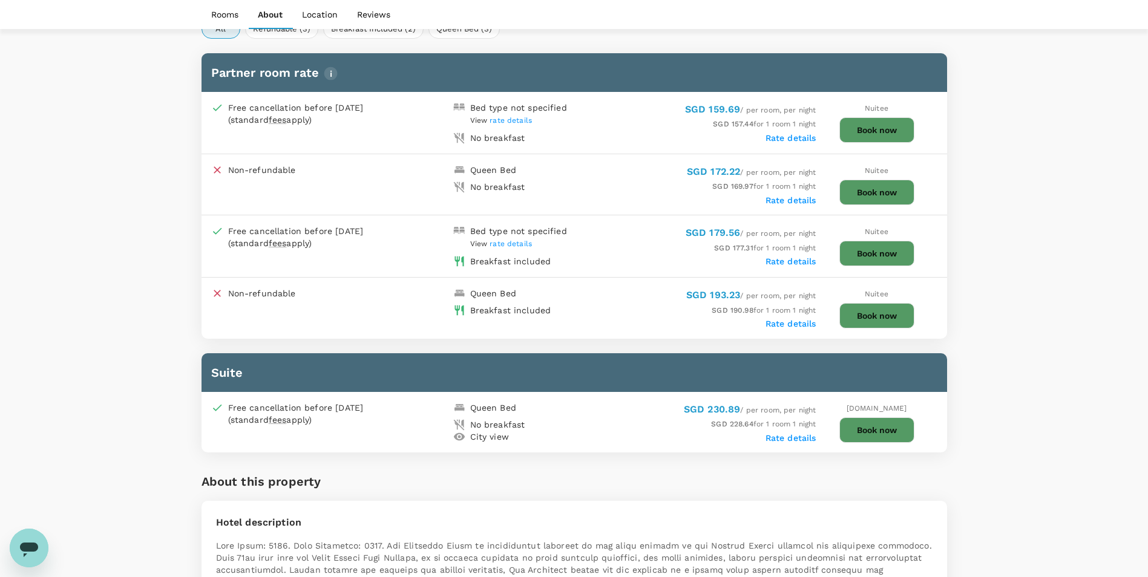
scroll to position [358, 0]
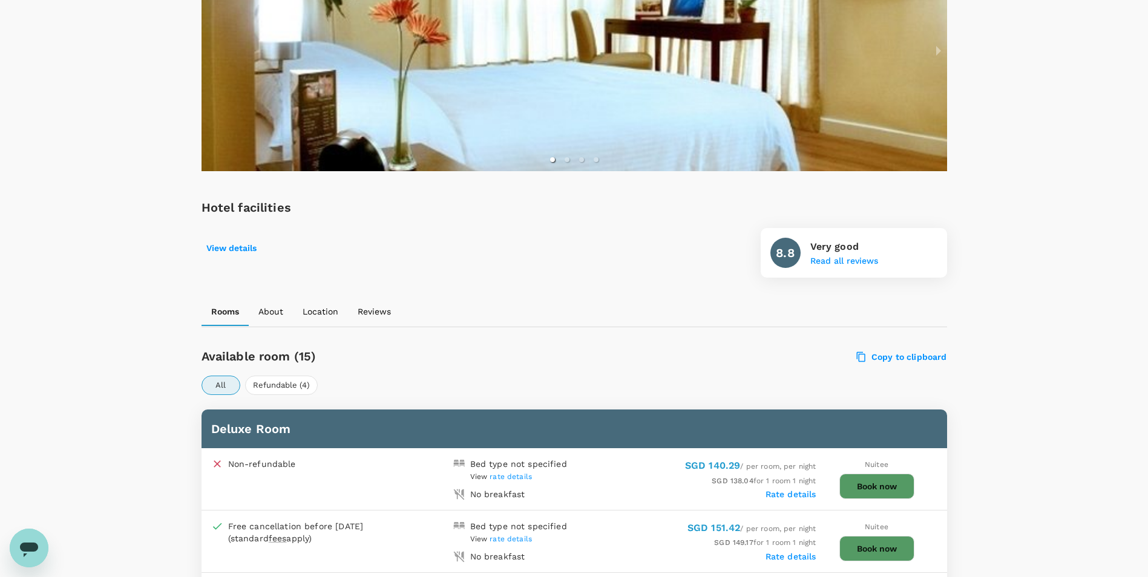
scroll to position [177, 0]
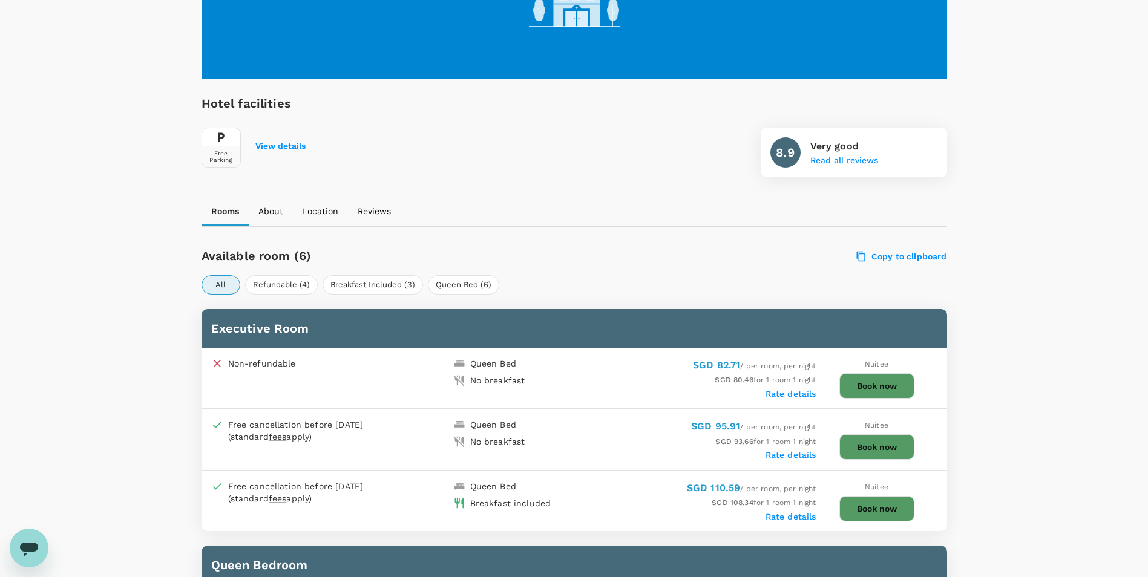
scroll to position [302, 0]
click at [312, 212] on p "Location" at bounding box center [320, 212] width 36 height 12
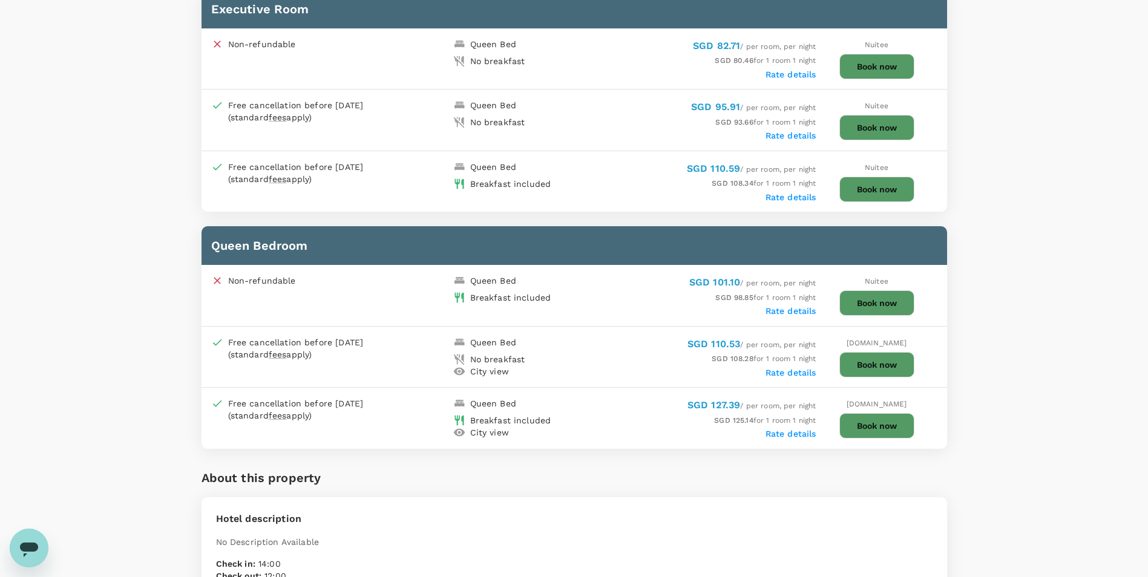
scroll to position [726, 0]
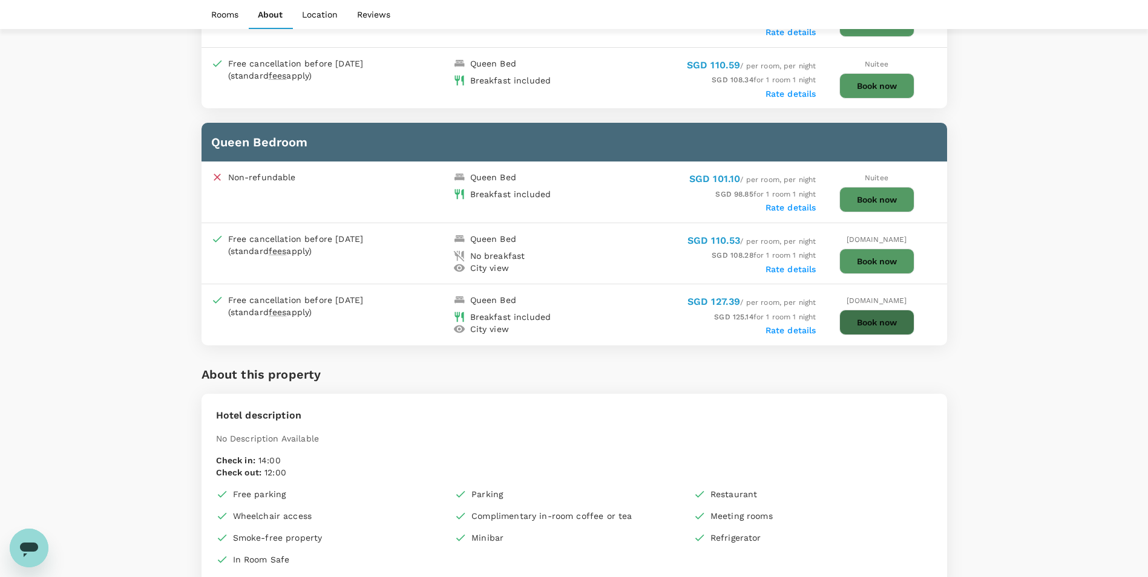
click at [874, 324] on button "Book now" at bounding box center [876, 322] width 75 height 25
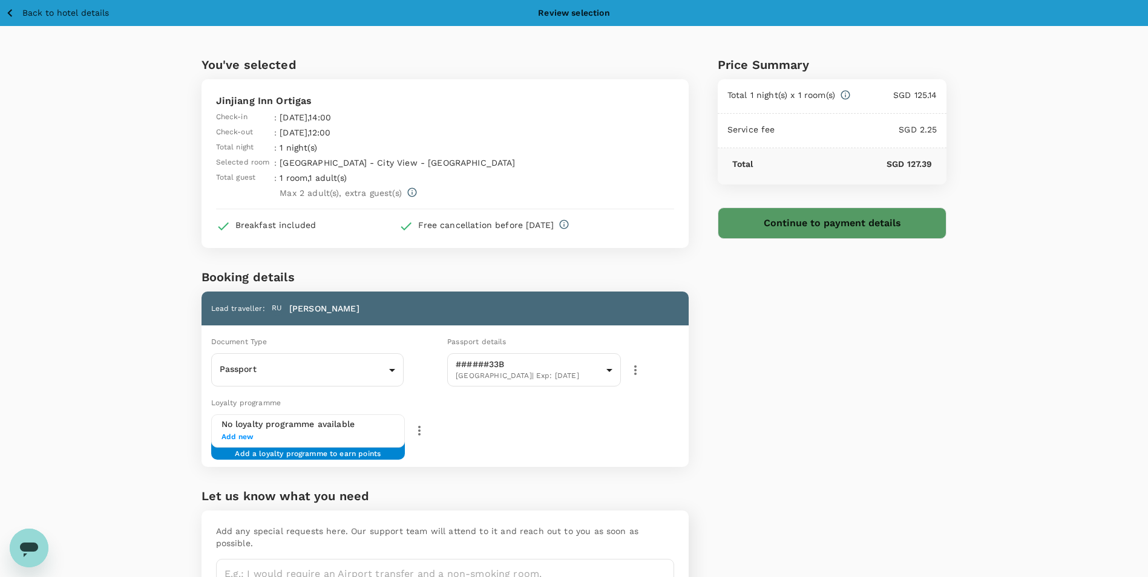
click at [832, 219] on button "Continue to payment details" at bounding box center [831, 222] width 229 height 31
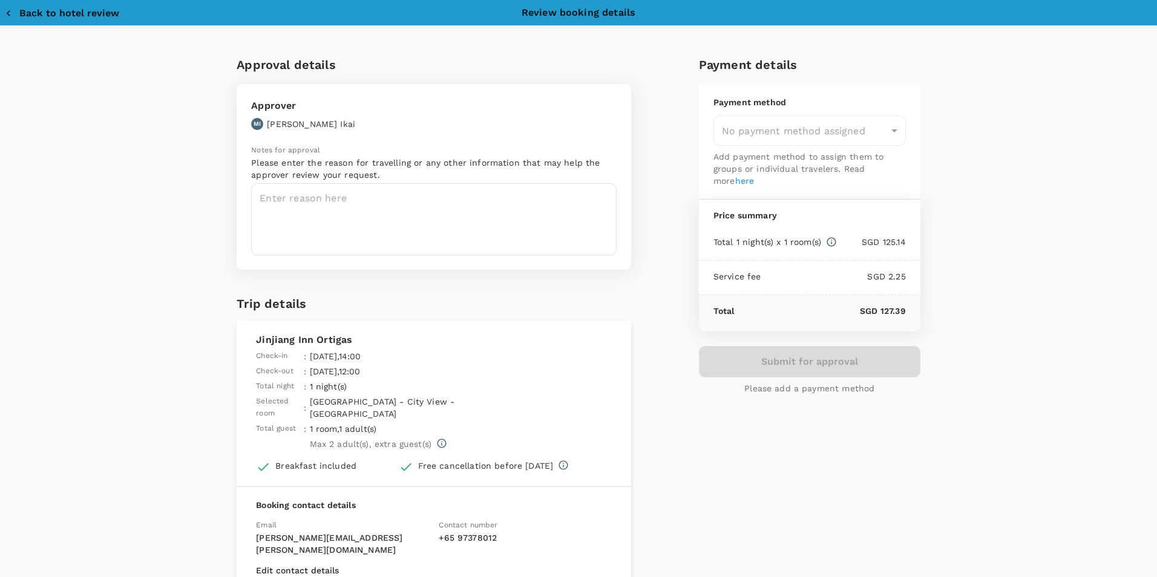
type input "9da82385-ea03-4e8d-b270-32b986f0971a"
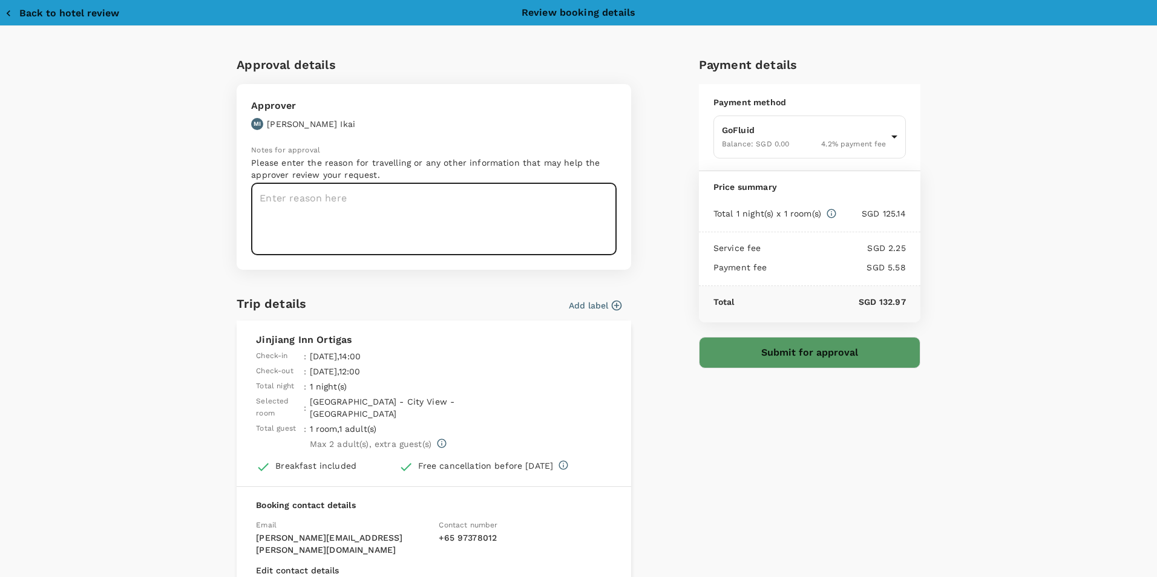
click at [307, 195] on textarea at bounding box center [433, 219] width 365 height 72
type textarea "For HAZOP Study in SLWI Project"
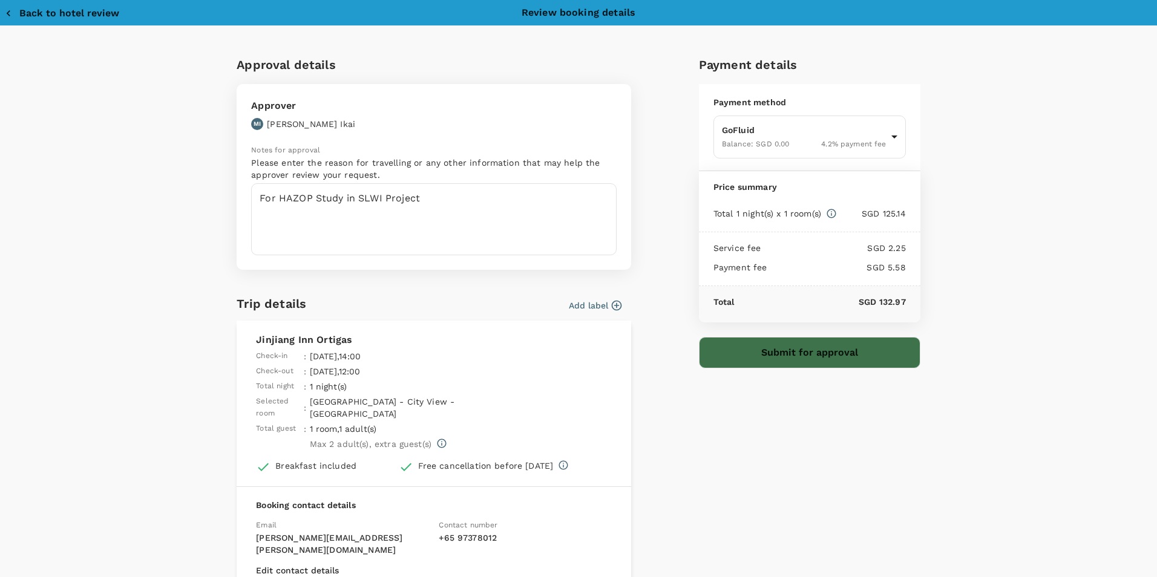
click at [821, 359] on button "Submit for approval" at bounding box center [809, 352] width 221 height 31
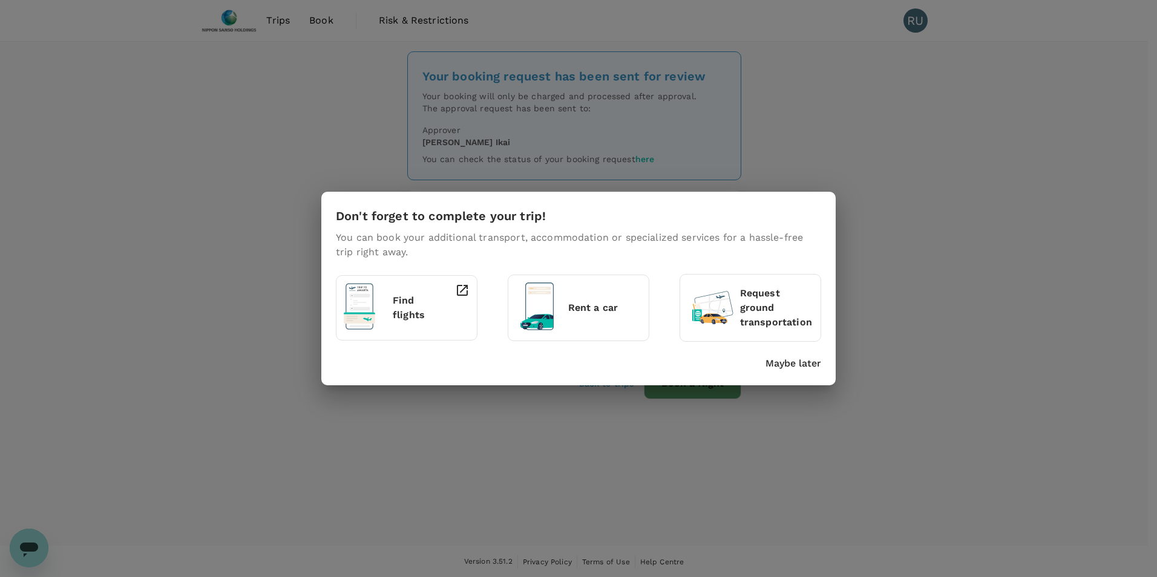
click at [471, 477] on div "Don't forget to complete your trip! You can book your additional transport, acc…" at bounding box center [578, 288] width 1157 height 577
click at [790, 364] on p "Maybe later" at bounding box center [793, 363] width 56 height 15
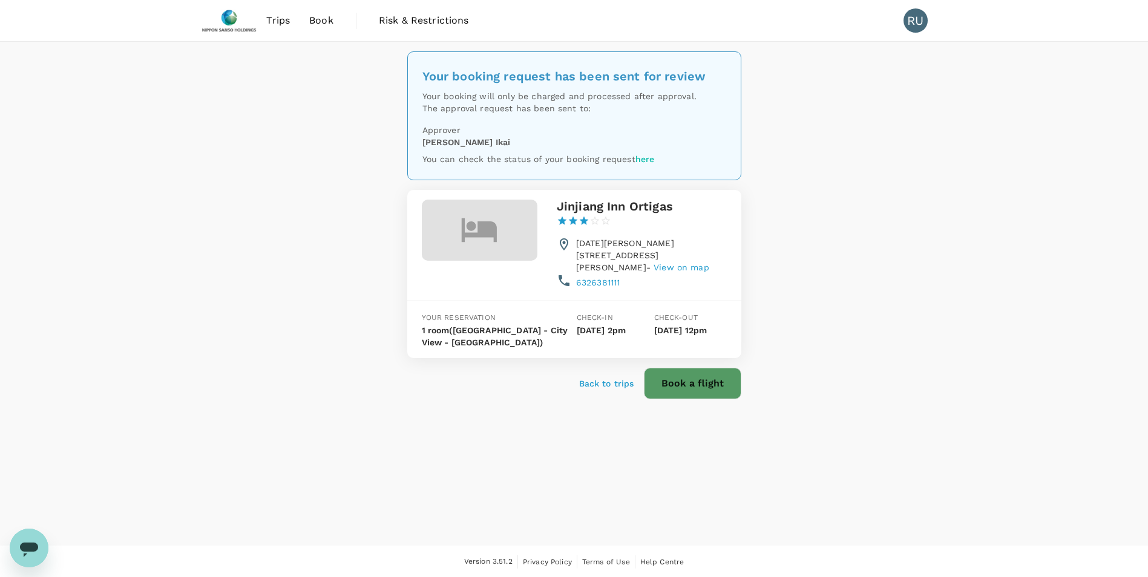
click at [316, 22] on span "Book" at bounding box center [321, 20] width 24 height 15
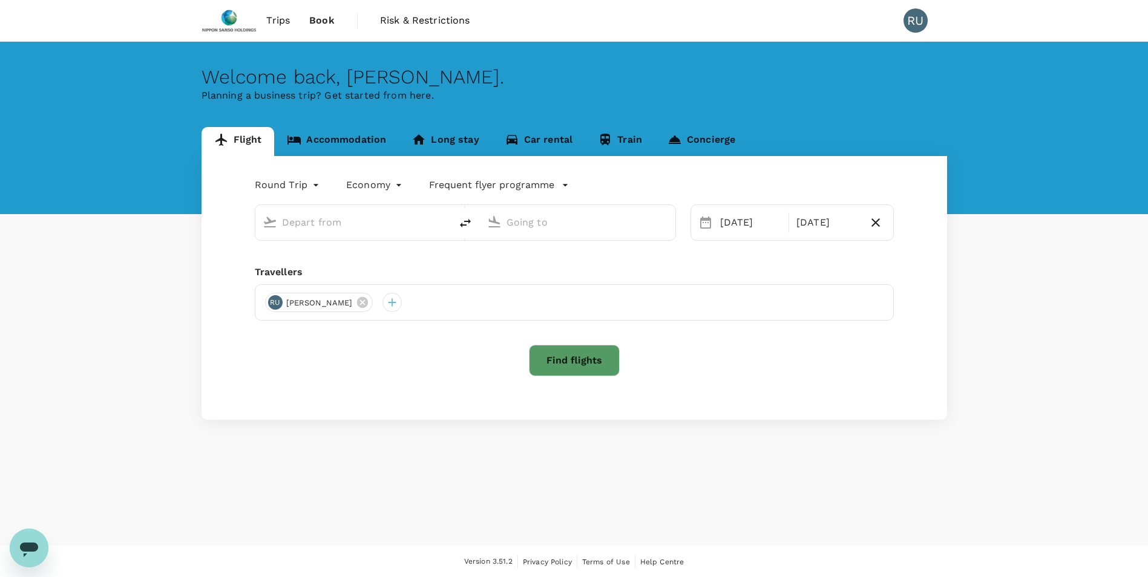
type input "Singapore Changi (SIN)"
type input "Ninoy Aquino Intl (MNL)"
type input "Singapore Changi (SIN)"
type input "Ninoy Aquino Intl (MNL)"
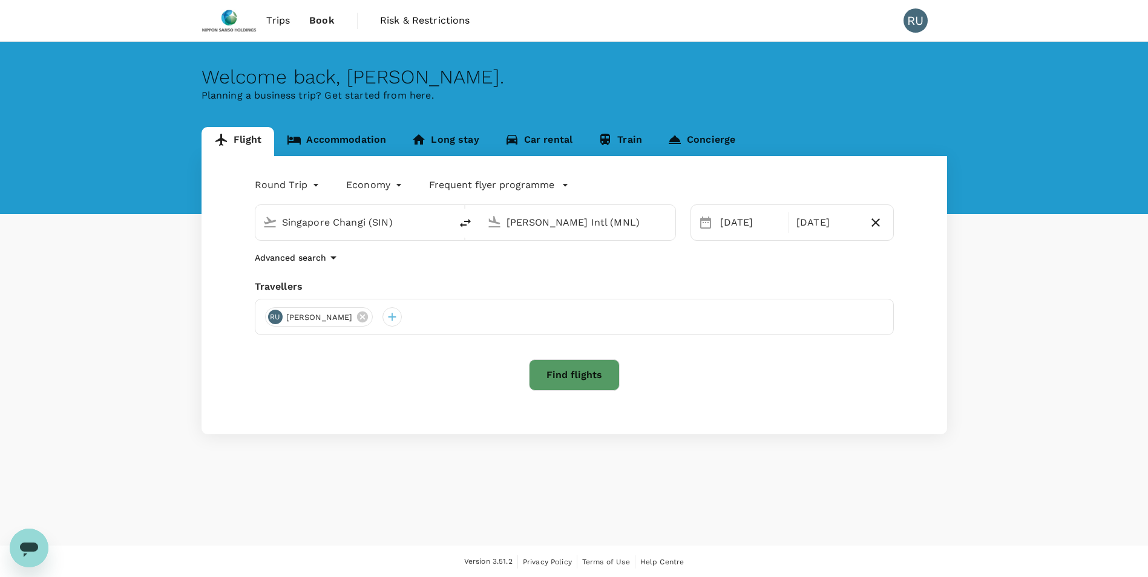
click at [331, 136] on link "Accommodation" at bounding box center [336, 141] width 125 height 29
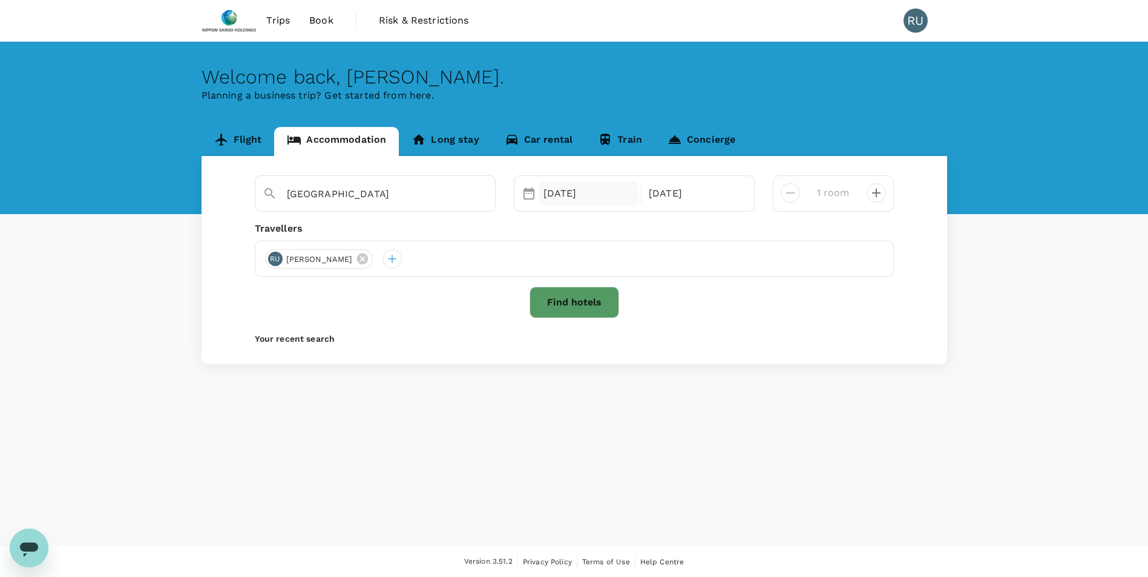
click at [570, 189] on div "11 Sep" at bounding box center [588, 193] width 100 height 24
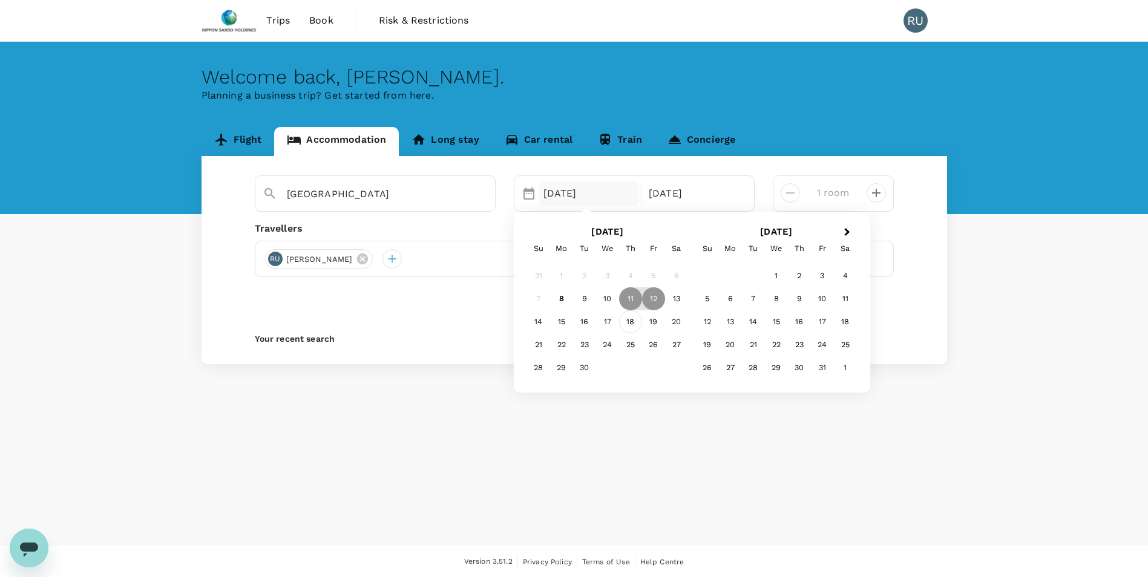
click at [632, 325] on div "18" at bounding box center [630, 321] width 23 height 23
click at [653, 323] on div "19" at bounding box center [653, 321] width 23 height 23
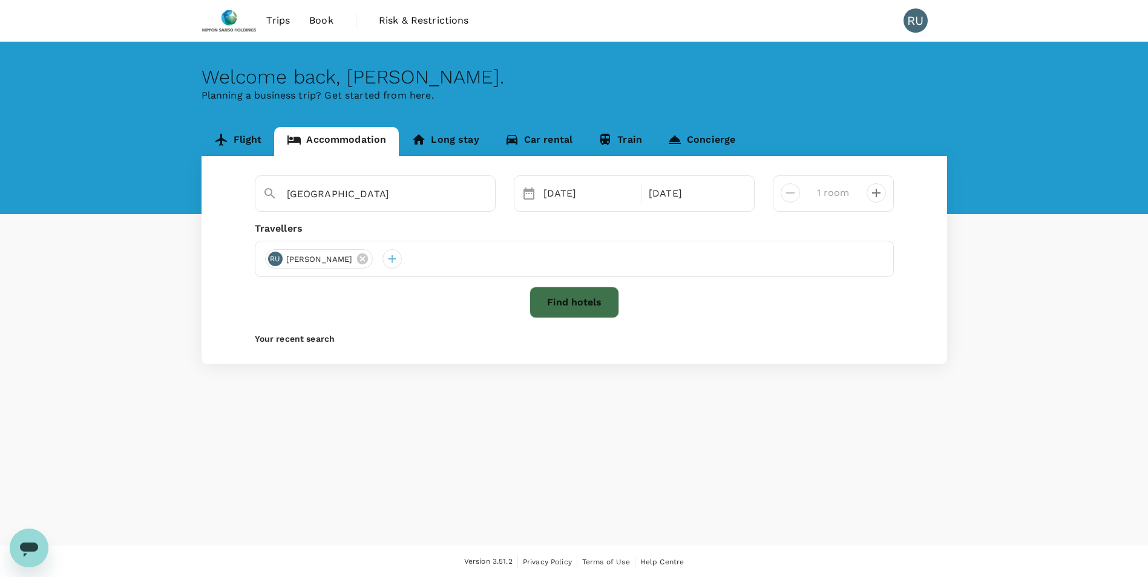
click at [548, 305] on button "Find hotels" at bounding box center [574, 302] width 90 height 31
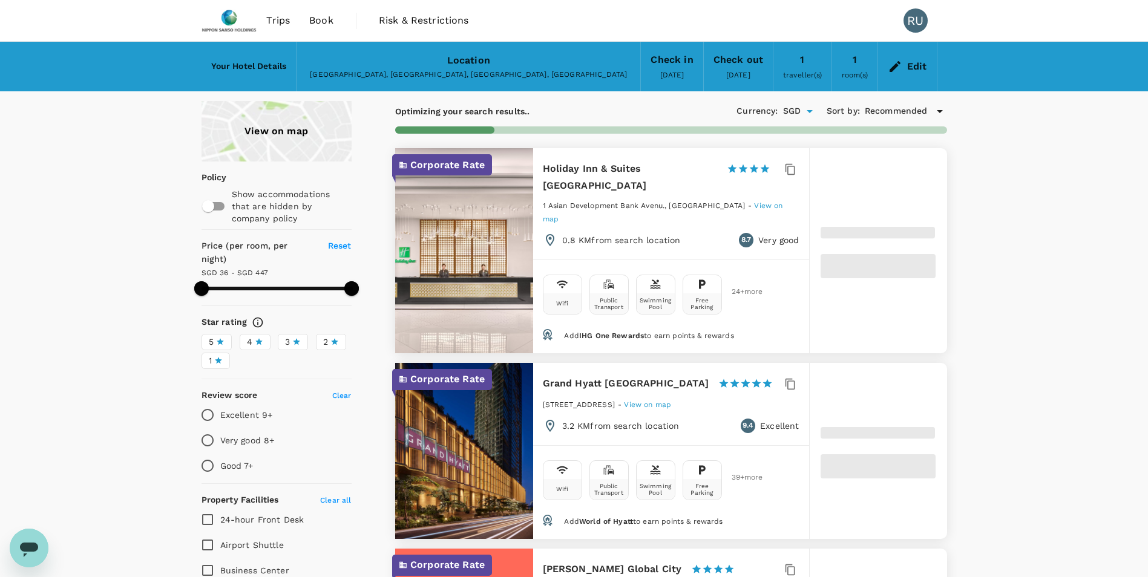
type input "447.19"
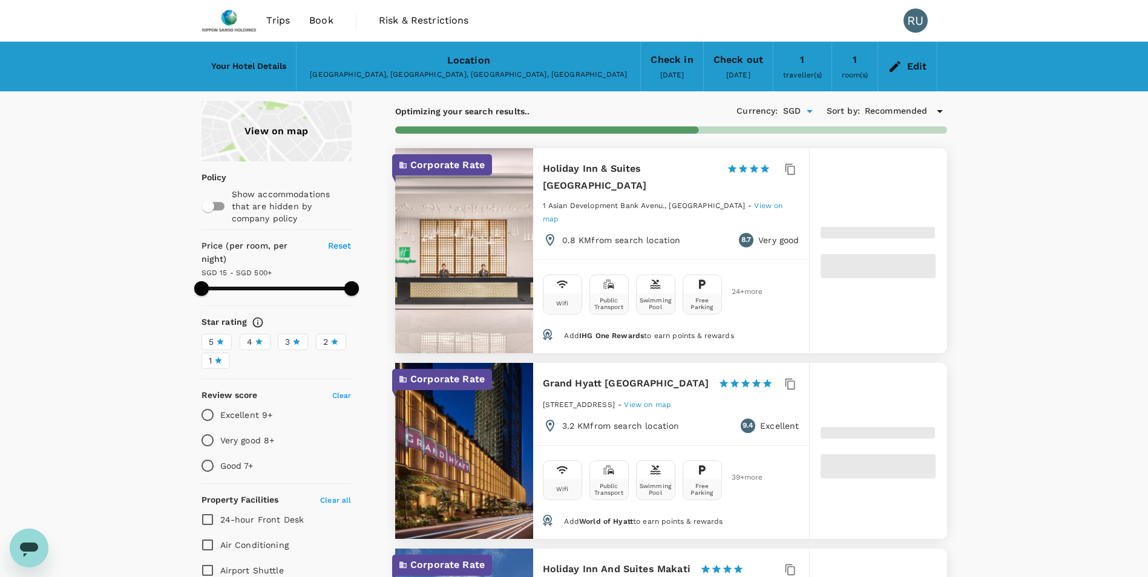
type input "15.19"
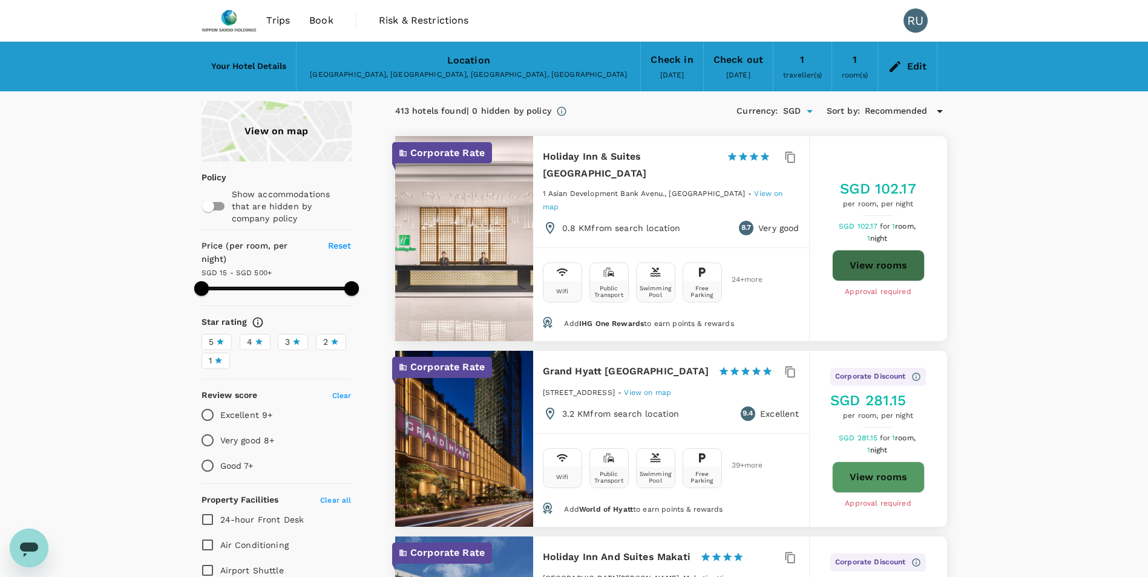
click at [878, 250] on button "View rooms" at bounding box center [878, 265] width 93 height 31
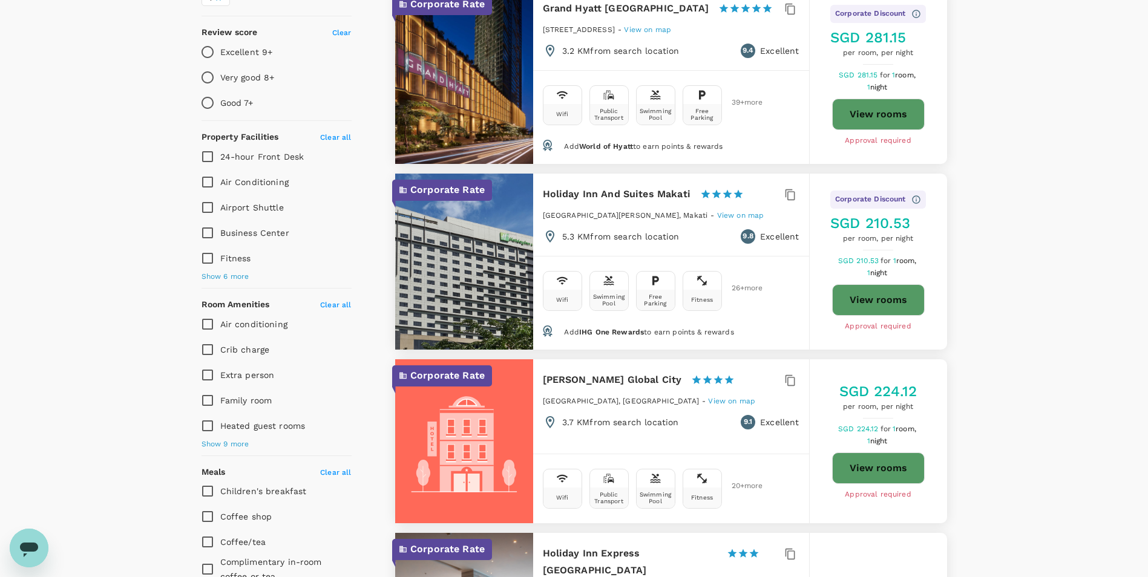
scroll to position [121, 0]
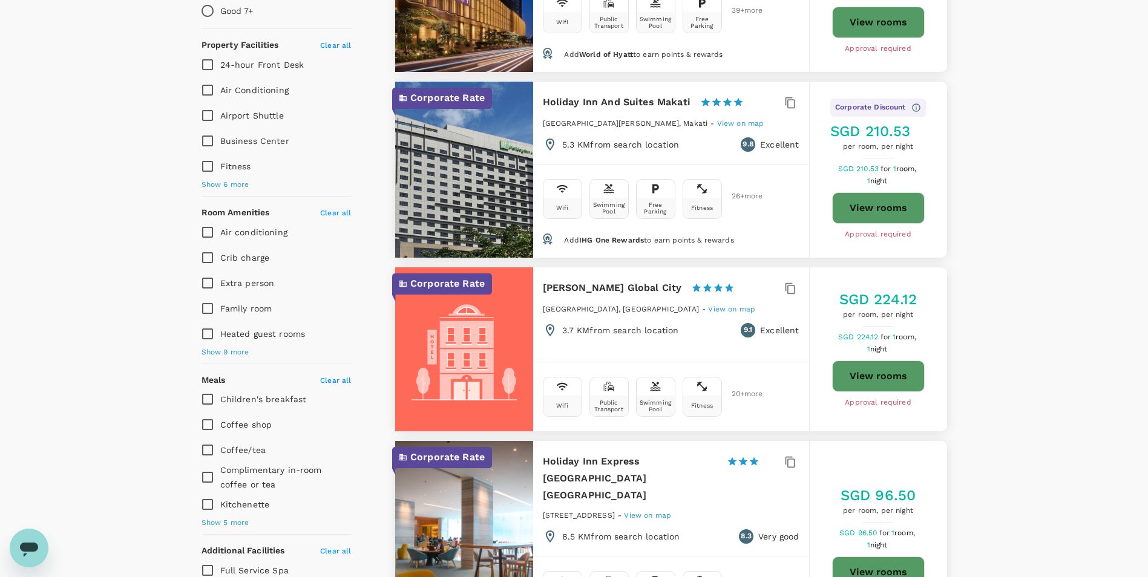
type input "499.19"
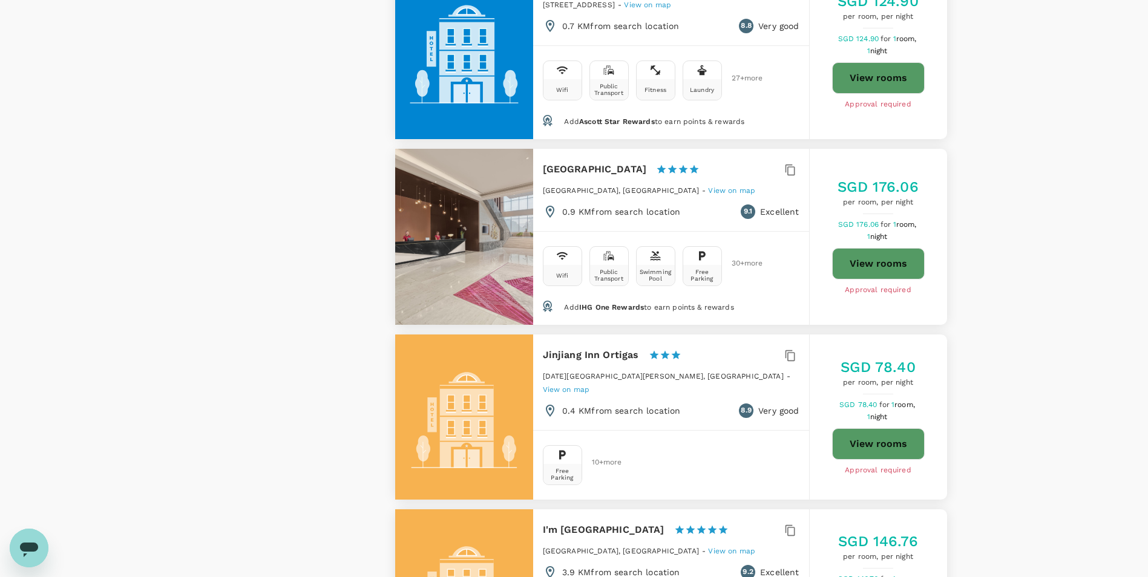
scroll to position [2238, 0]
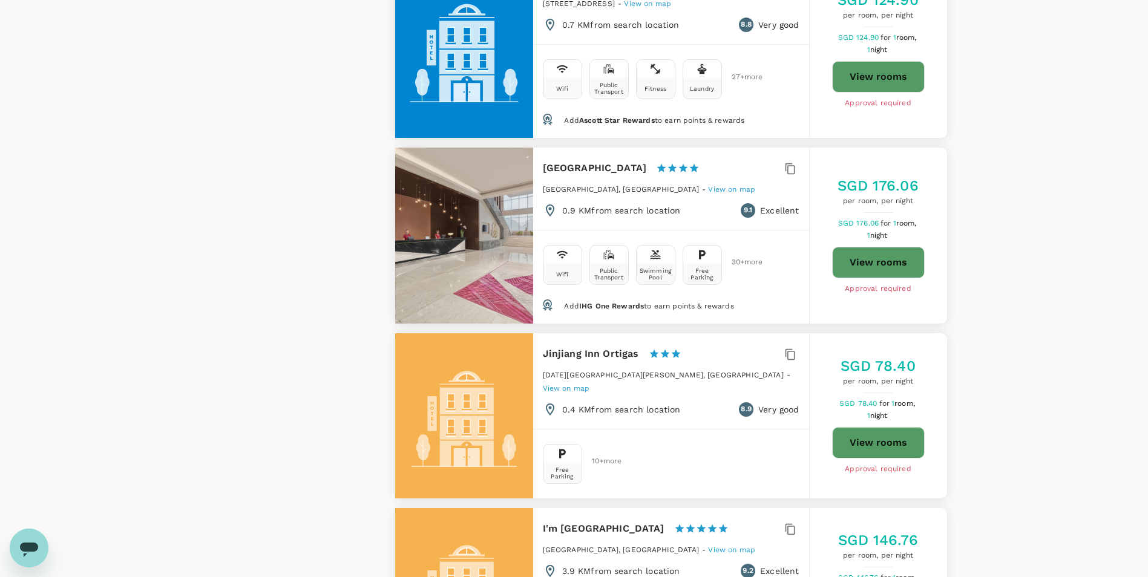
click at [865, 427] on button "View rooms" at bounding box center [878, 442] width 93 height 31
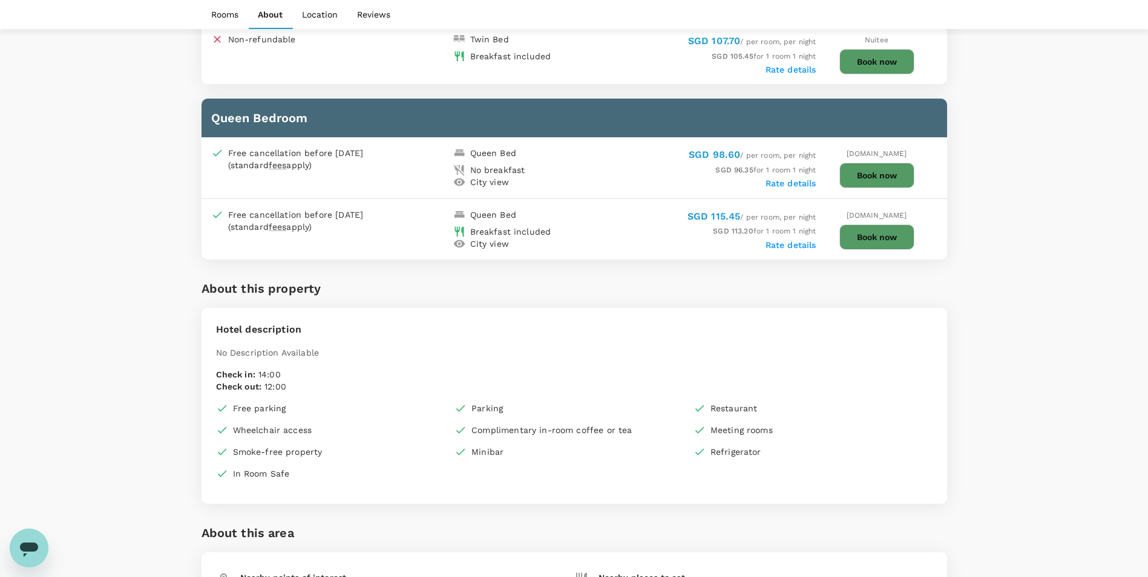
scroll to position [1089, 0]
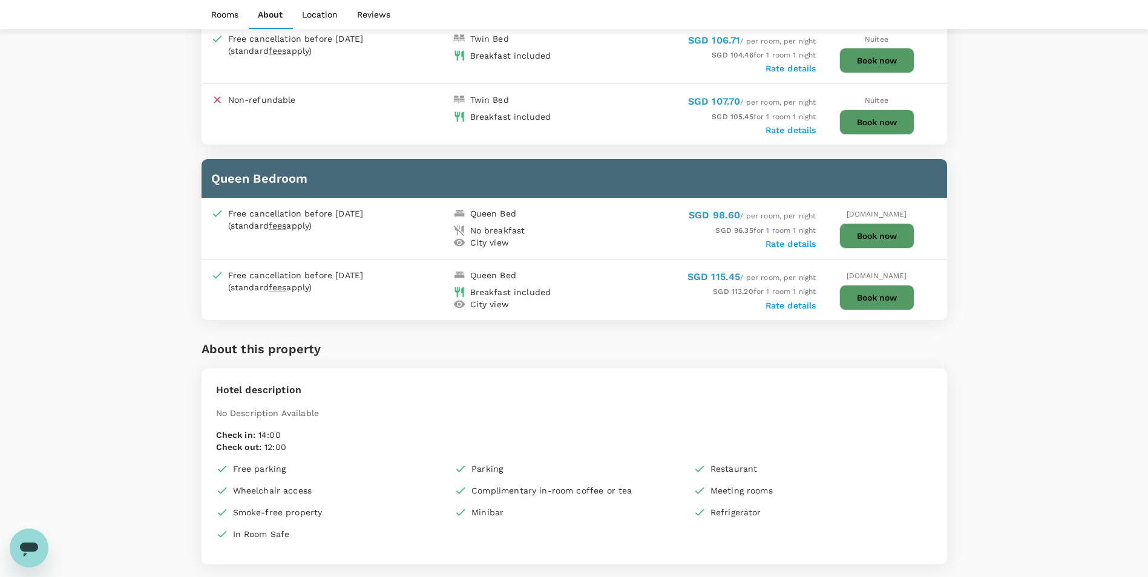
click at [878, 296] on button "Book now" at bounding box center [876, 297] width 75 height 25
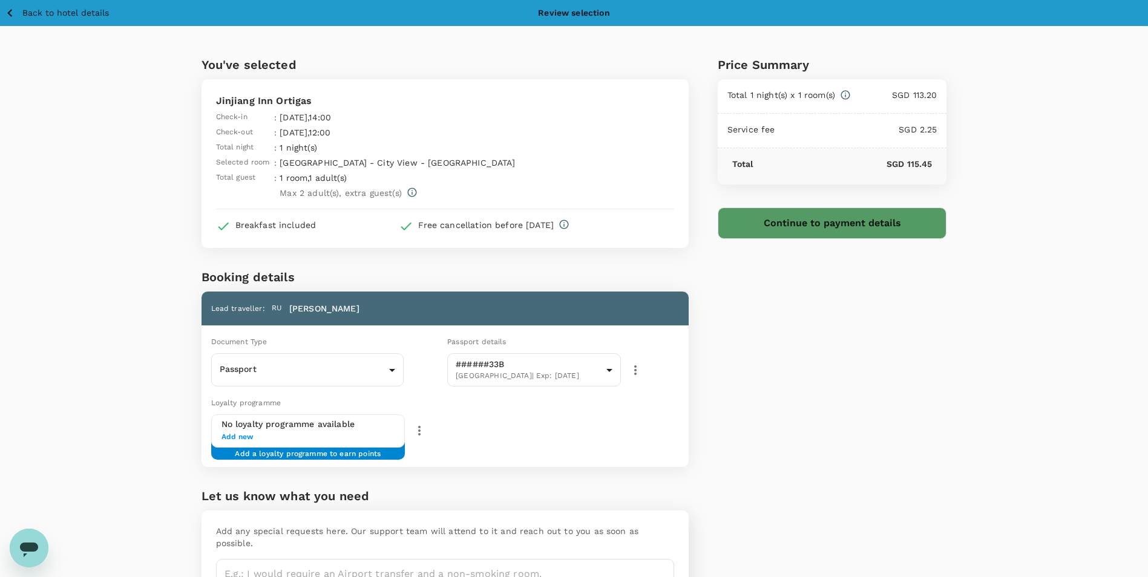
click at [861, 227] on button "Continue to payment details" at bounding box center [831, 222] width 229 height 31
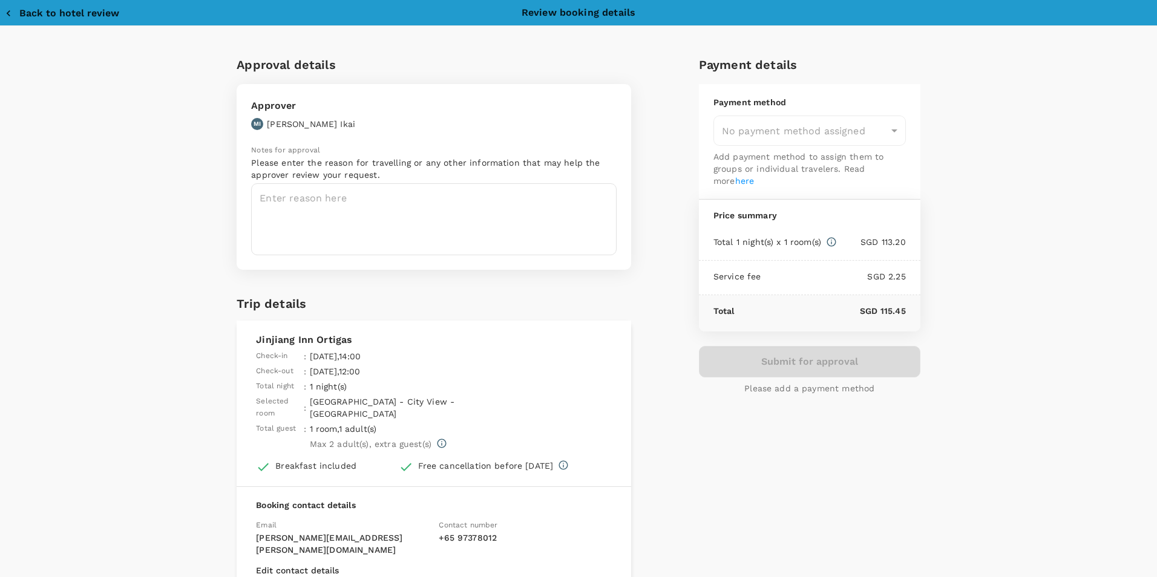
type input "9da82385-ea03-4e8d-b270-32b986f0971a"
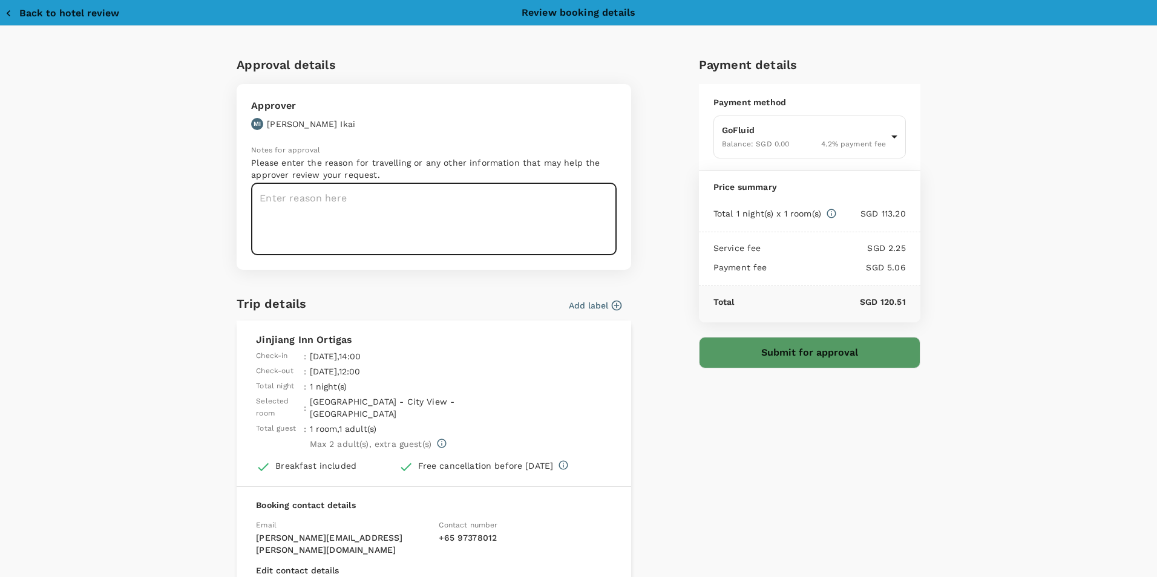
click at [301, 198] on textarea at bounding box center [433, 219] width 365 height 72
click at [360, 203] on textarea "For HAZOP Study in SLWI project" at bounding box center [433, 219] width 365 height 72
type textarea "For HAZOP Study in SLWI project"
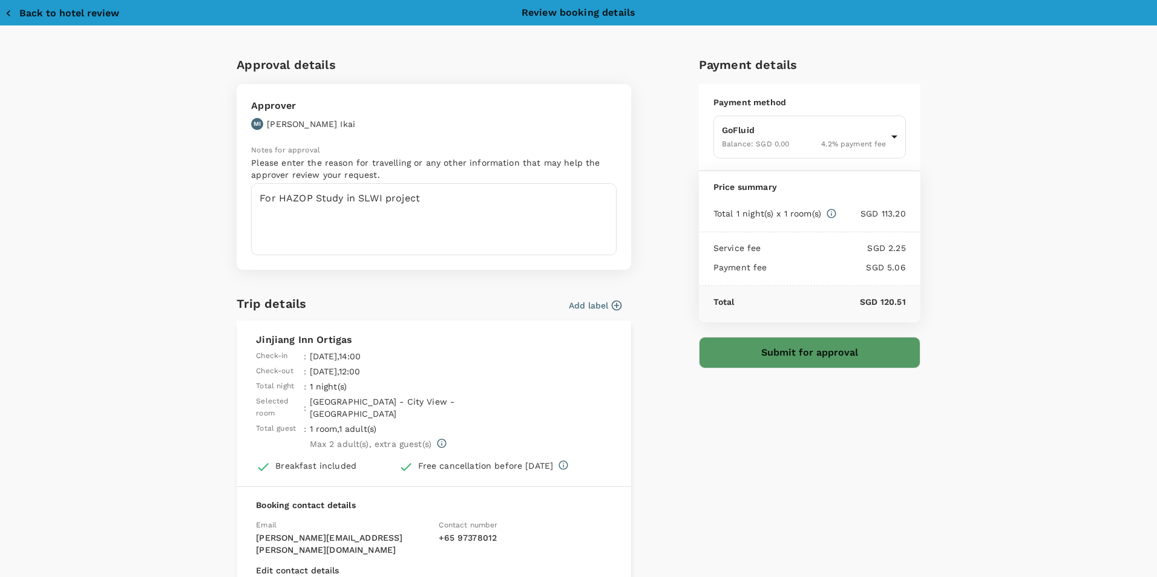
click at [835, 400] on div "Payment details Payment method GoFluid Balance : SGD 0.00 4.2 % payment fee 9da…" at bounding box center [804, 364] width 231 height 638
click at [812, 355] on button "Submit for approval" at bounding box center [809, 352] width 221 height 31
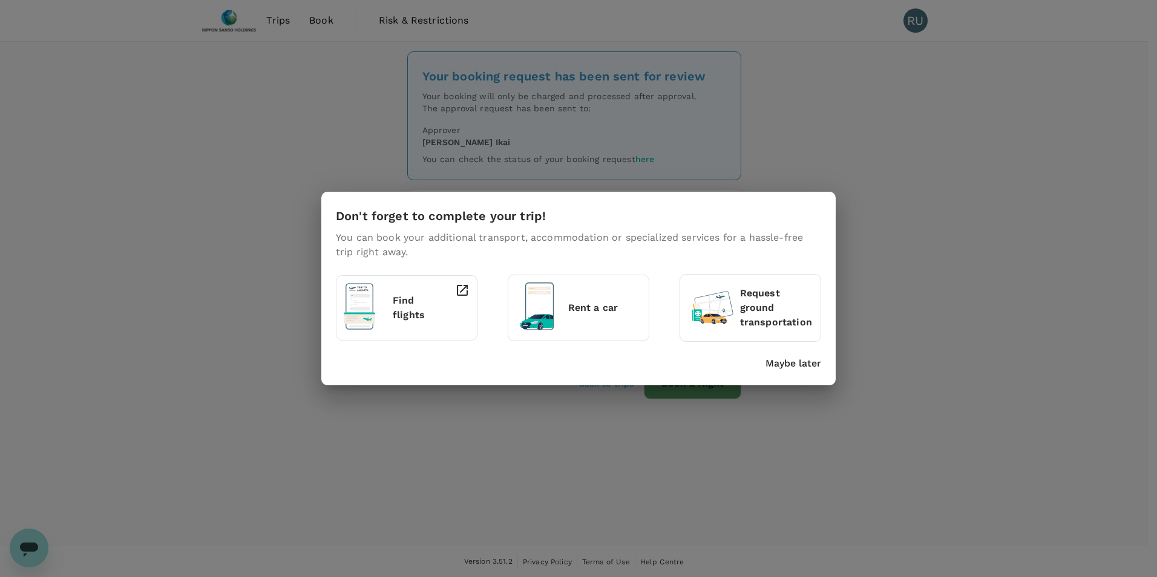
drag, startPoint x: 777, startPoint y: 363, endPoint x: 878, endPoint y: 368, distance: 100.5
click at [777, 363] on p "Maybe later" at bounding box center [793, 363] width 56 height 15
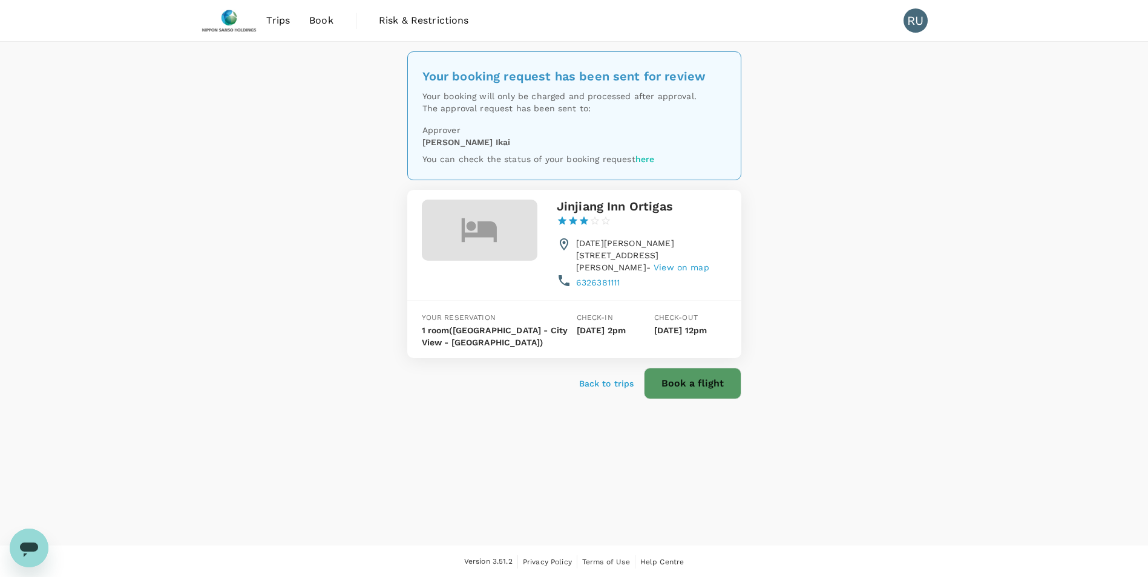
scroll to position [1, 0]
